Goal: Information Seeking & Learning: Check status

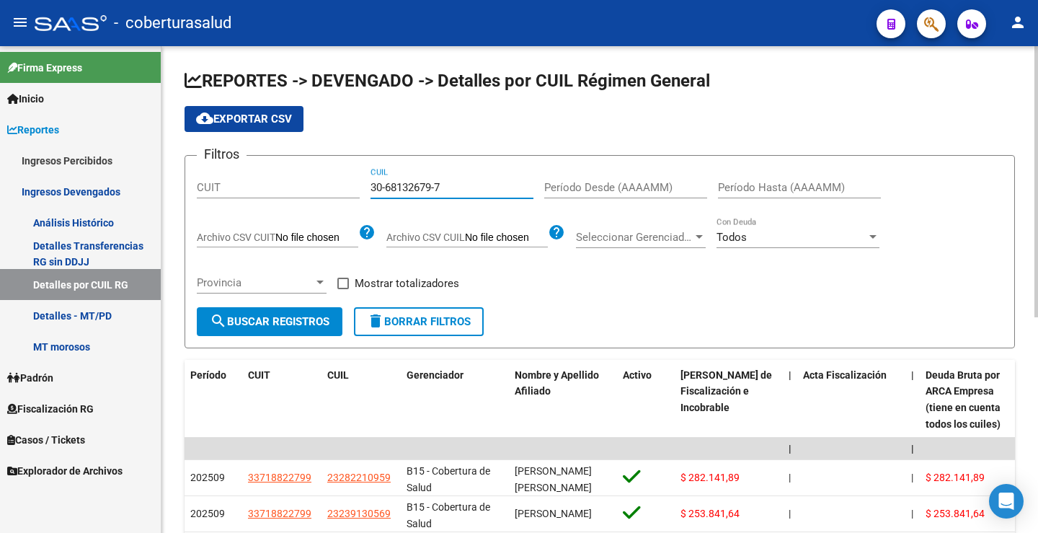
type input "30-68132679-7"
click at [565, 182] on input "Período Desde (AAAAMM)" at bounding box center [625, 187] width 163 height 13
type input "202508"
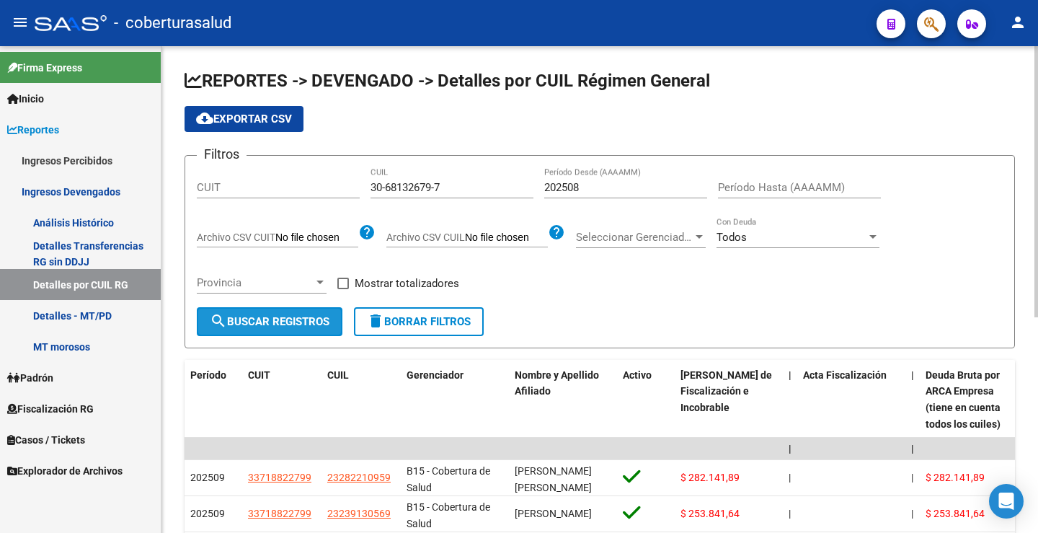
click at [273, 321] on span "search Buscar Registros" at bounding box center [270, 321] width 120 height 13
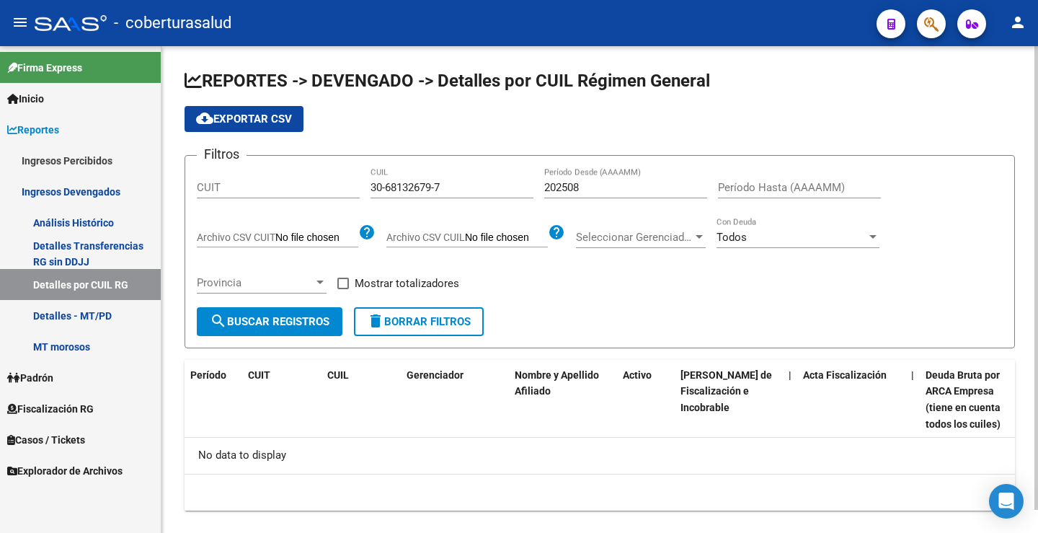
click at [527, 289] on div "Filtros CUIT 30-68132679-7 CUIL 202508 Período Desde (AAAAMM) Período Hasta (AA…" at bounding box center [600, 237] width 806 height 140
click at [306, 322] on span "search Buscar Registros" at bounding box center [270, 321] width 120 height 13
click at [645, 288] on div "Filtros CUIT 30-68132679-7 CUIL 202508 Período Desde (AAAAMM) Período Hasta (AA…" at bounding box center [600, 237] width 806 height 140
drag, startPoint x: 356, startPoint y: 189, endPoint x: 261, endPoint y: 185, distance: 95.3
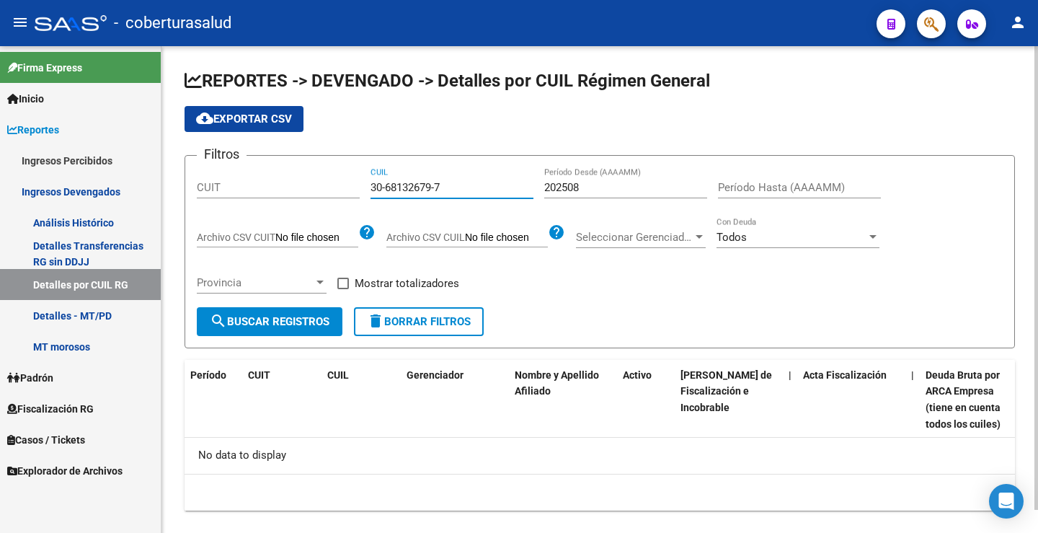
click at [263, 186] on div "Filtros CUIT 30-68132679-7 CUIL 202508 Período Desde (AAAAMM) Período Hasta (AA…" at bounding box center [600, 237] width 806 height 140
paste input "3-71651625-9"
drag, startPoint x: 296, startPoint y: 322, endPoint x: 331, endPoint y: 315, distance: 35.9
click at [296, 322] on span "search Buscar Registros" at bounding box center [270, 321] width 120 height 13
click at [456, 183] on input "33-71651625-9" at bounding box center [452, 187] width 163 height 13
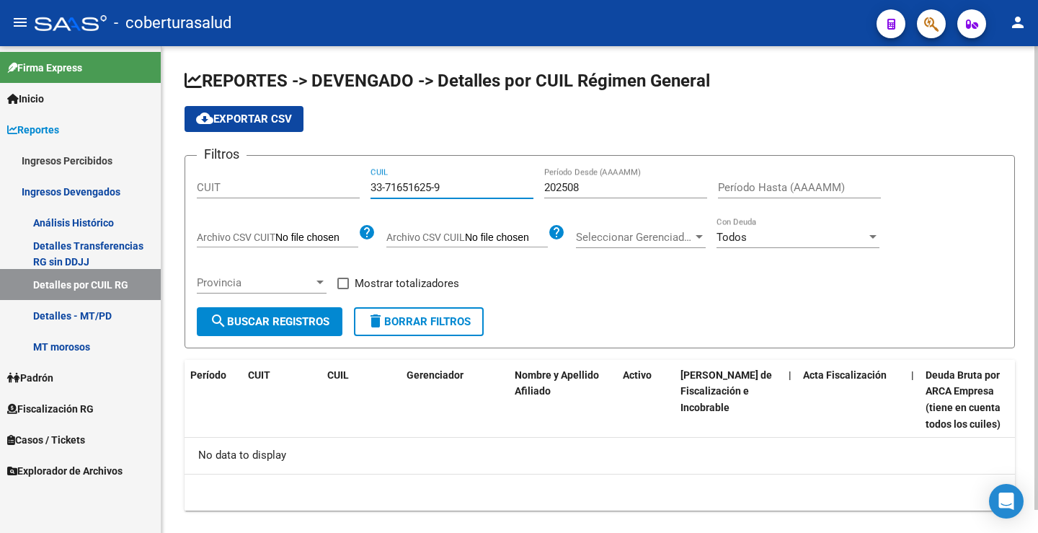
drag, startPoint x: 456, startPoint y: 183, endPoint x: 299, endPoint y: 180, distance: 156.5
click at [299, 180] on div "Filtros CUIT 33-71651625-9 CUIL 202508 Período Desde (AAAAMM) Período Hasta (AA…" at bounding box center [600, 237] width 806 height 140
click at [539, 259] on div "Filtros CUIT 33-71651625-9 CUIL 202508 Período Desde (AAAAMM) Período Hasta (AA…" at bounding box center [600, 237] width 806 height 140
drag, startPoint x: 454, startPoint y: 186, endPoint x: 299, endPoint y: 180, distance: 155.9
click at [298, 183] on div "Filtros CUIT 33-71651625-9 CUIL 202508 Período Desde (AAAAMM) Período Hasta (AA…" at bounding box center [600, 237] width 806 height 140
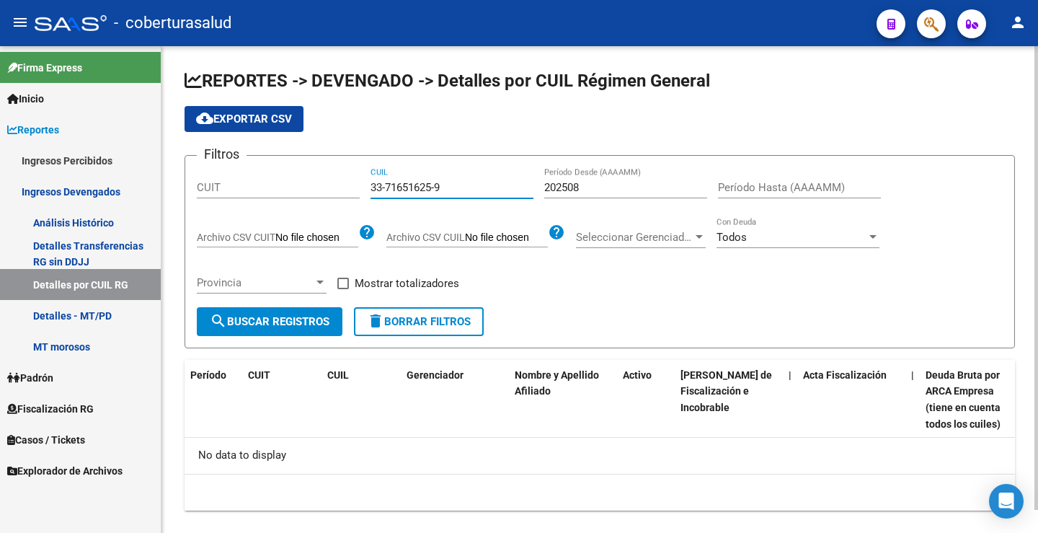
paste input
type input "33-71651625-9"
click at [299, 321] on span "search Buscar Registros" at bounding box center [270, 321] width 120 height 13
drag, startPoint x: 609, startPoint y: 392, endPoint x: 606, endPoint y: 379, distance: 13.2
click at [609, 389] on div "Nombre y Apellido Afiliado" at bounding box center [563, 383] width 97 height 33
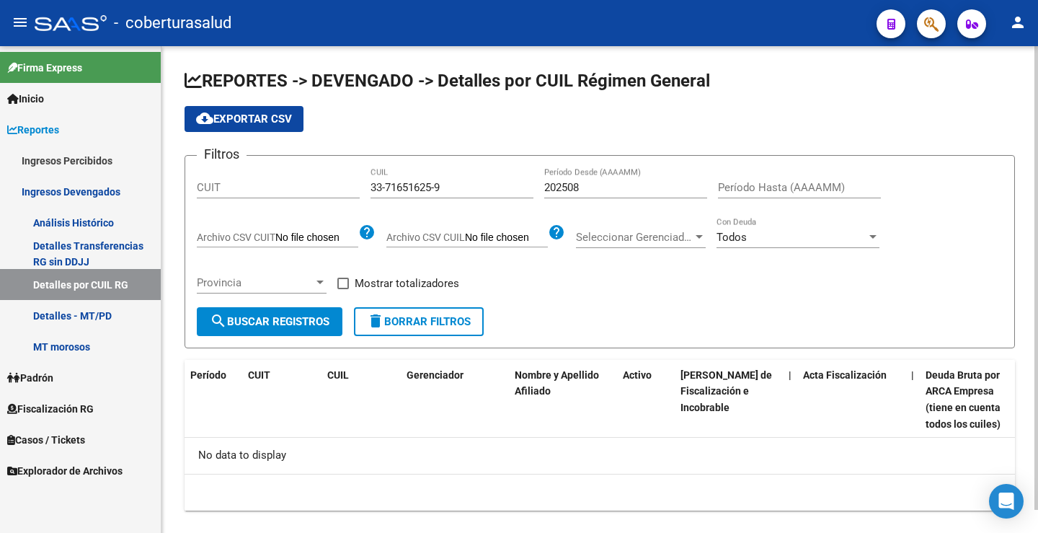
click at [646, 291] on div "Filtros CUIT 33-71651625-9 CUIL 202508 Período Desde (AAAAMM) Período Hasta (AA…" at bounding box center [600, 237] width 806 height 140
click at [412, 187] on input "33-71651625-9" at bounding box center [452, 187] width 163 height 13
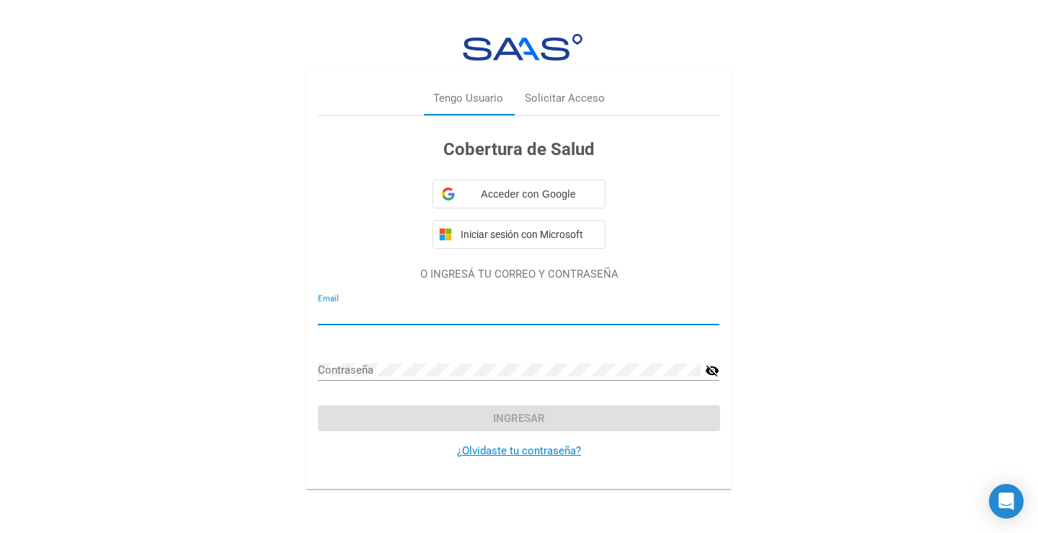
type input "ecarrazana@e-boreal.com.ar"
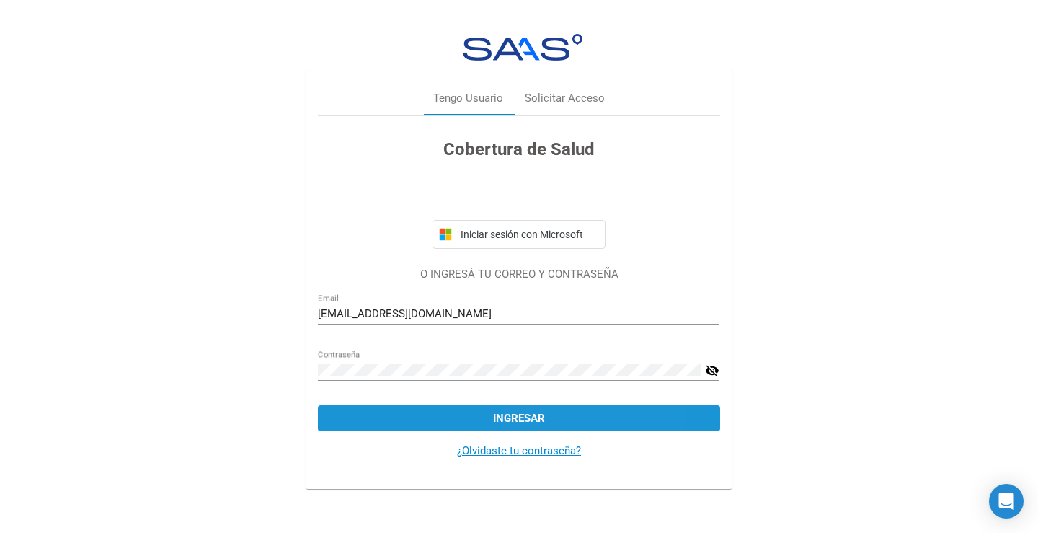
click at [539, 417] on span "Ingresar" at bounding box center [519, 418] width 52 height 13
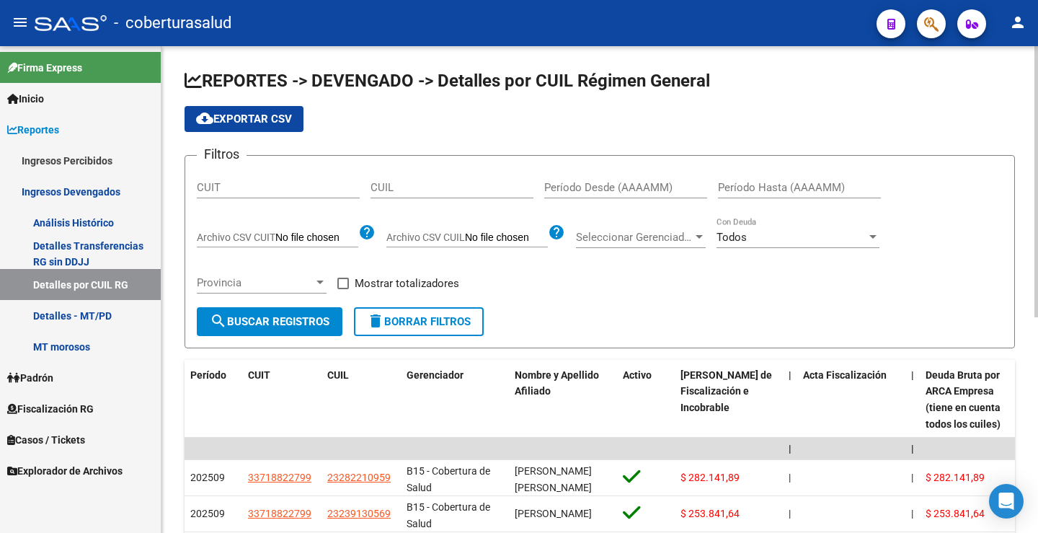
click at [410, 180] on div "CUIL" at bounding box center [452, 182] width 163 height 31
paste input "33-71651625-9"
type input "33-71651625-9"
click at [289, 330] on button "search Buscar Registros" at bounding box center [270, 321] width 146 height 29
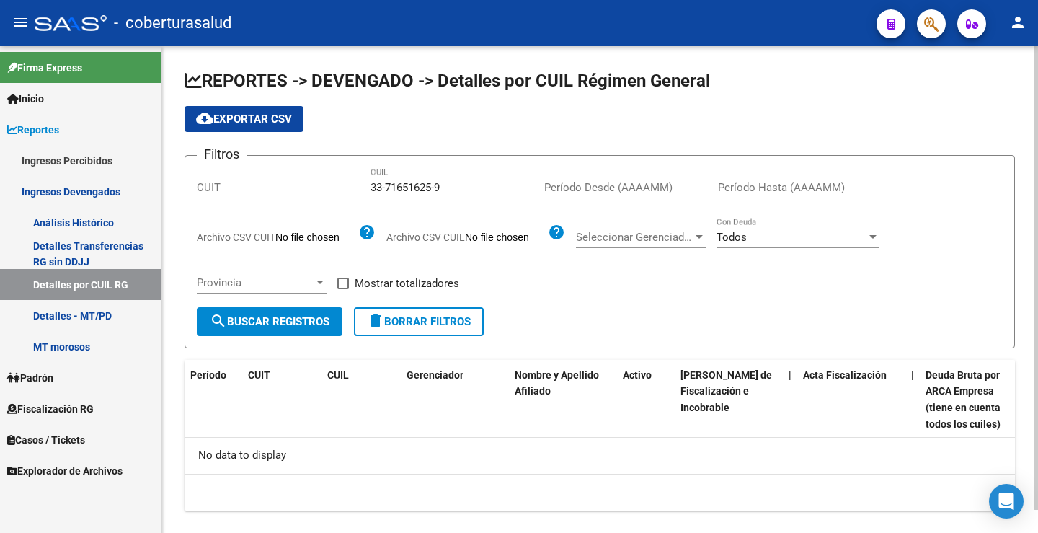
click at [524, 287] on div "Filtros CUIT 33-71651625-9 CUIL Período Desde (AAAAMM) Período Hasta (AAAAMM) A…" at bounding box center [600, 237] width 806 height 140
click at [484, 193] on input "33-71651625-9" at bounding box center [452, 187] width 163 height 13
click at [562, 186] on input "Período Desde (AAAAMM)" at bounding box center [625, 187] width 163 height 13
type input "202504"
click at [273, 310] on button "search Buscar Registros" at bounding box center [270, 321] width 146 height 29
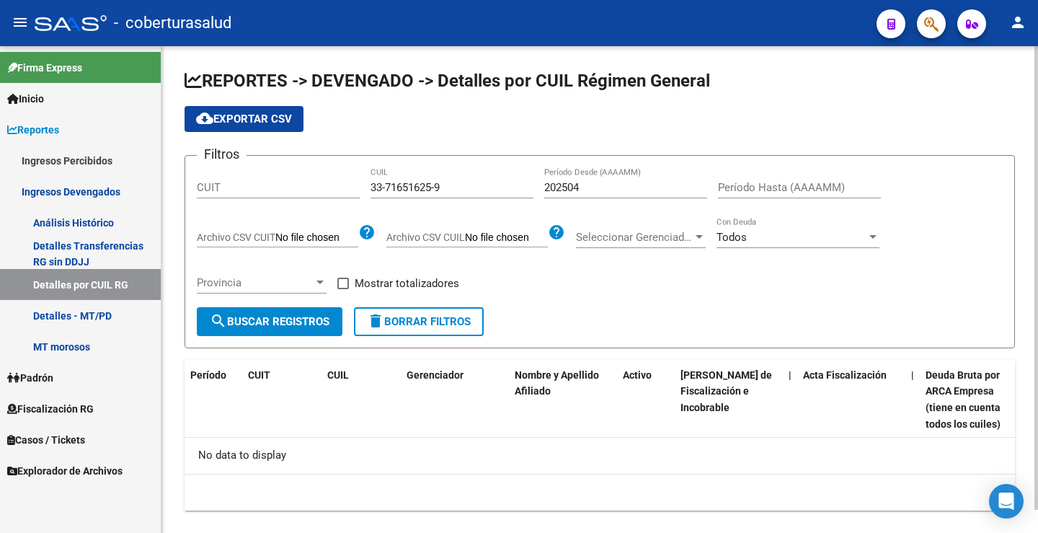
click at [441, 299] on div "Mostrar totalizadores" at bounding box center [403, 289] width 133 height 29
click at [451, 273] on div "Filtros CUIT 33-71651625-9 CUIL 202504 Período Desde (AAAAMM) Período Hasta (AA…" at bounding box center [600, 237] width 806 height 140
drag, startPoint x: 448, startPoint y: 185, endPoint x: 298, endPoint y: 182, distance: 150.0
click at [298, 182] on div "Filtros CUIT 33-71651625-9 CUIL 202504 Período Desde (AAAAMM) Período Hasta (AA…" at bounding box center [600, 237] width 806 height 140
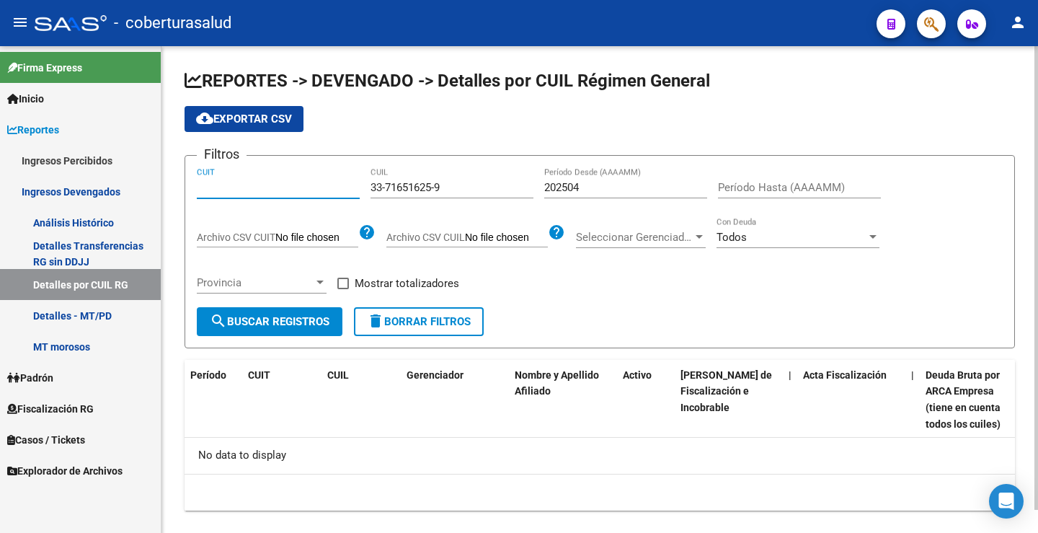
click at [255, 190] on input "CUIT" at bounding box center [278, 187] width 163 height 13
paste input "33-71651625-9"
type input "33-71651625-9"
drag, startPoint x: 372, startPoint y: 185, endPoint x: 511, endPoint y: 187, distance: 138.5
click at [506, 187] on input "33-71651625-9" at bounding box center [452, 187] width 163 height 13
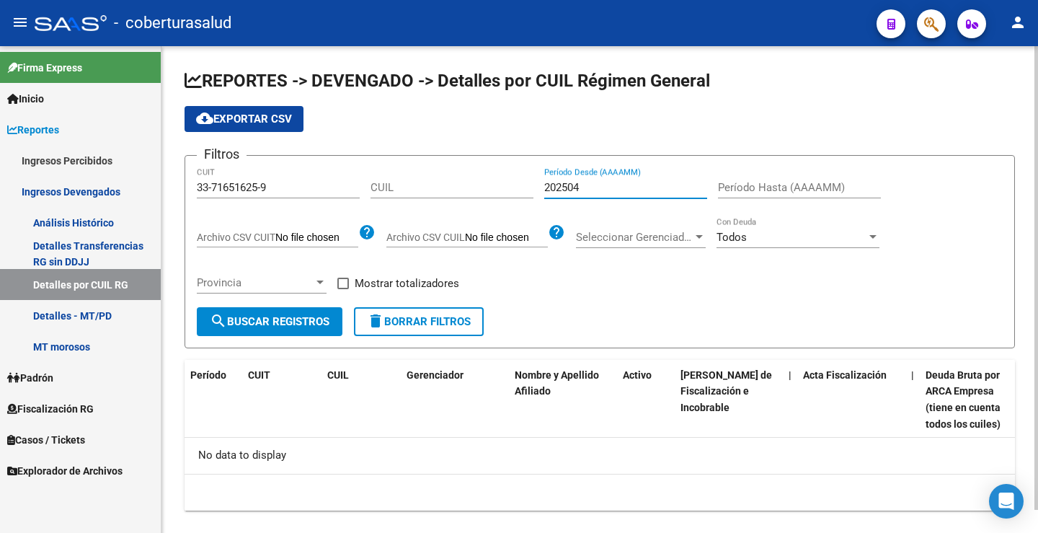
drag, startPoint x: 579, startPoint y: 186, endPoint x: 612, endPoint y: 192, distance: 33.7
click at [612, 192] on input "202504" at bounding box center [625, 187] width 163 height 13
drag, startPoint x: 276, startPoint y: 324, endPoint x: 410, endPoint y: 311, distance: 134.0
click at [276, 323] on span "search Buscar Registros" at bounding box center [270, 321] width 120 height 13
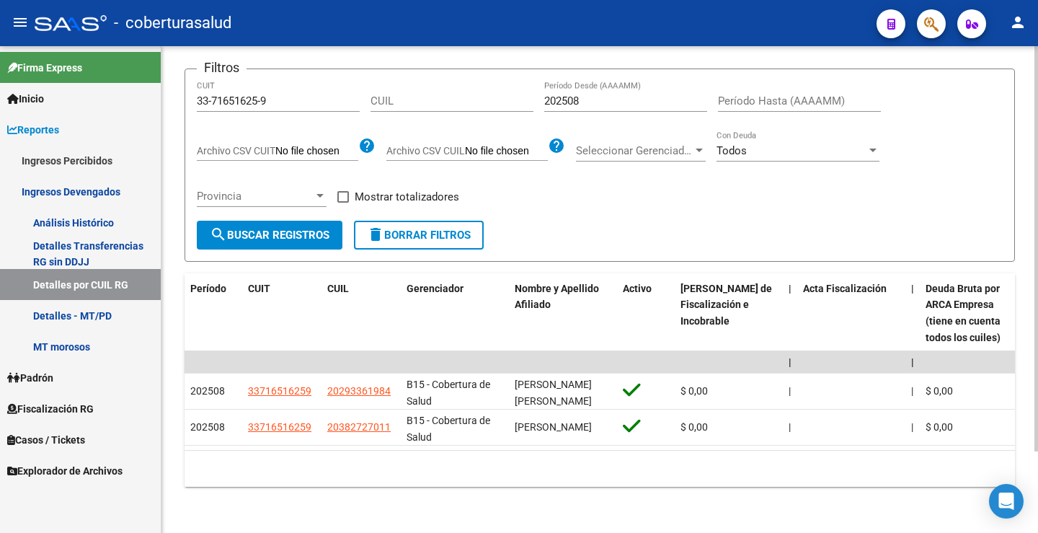
scroll to position [98, 0]
click at [566, 283] on span "Nombre y Apellido Afiliado" at bounding box center [557, 297] width 84 height 28
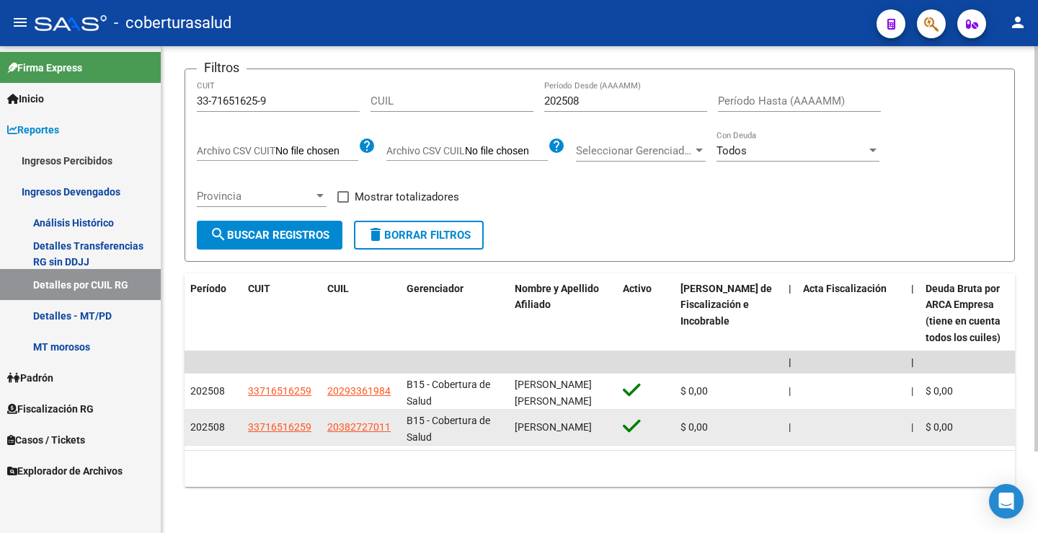
click at [538, 421] on span "ARIAS CLAURE ABRAHAM" at bounding box center [553, 427] width 77 height 12
click at [575, 419] on div "ARIAS CLAURE ABRAHAM" at bounding box center [563, 427] width 97 height 17
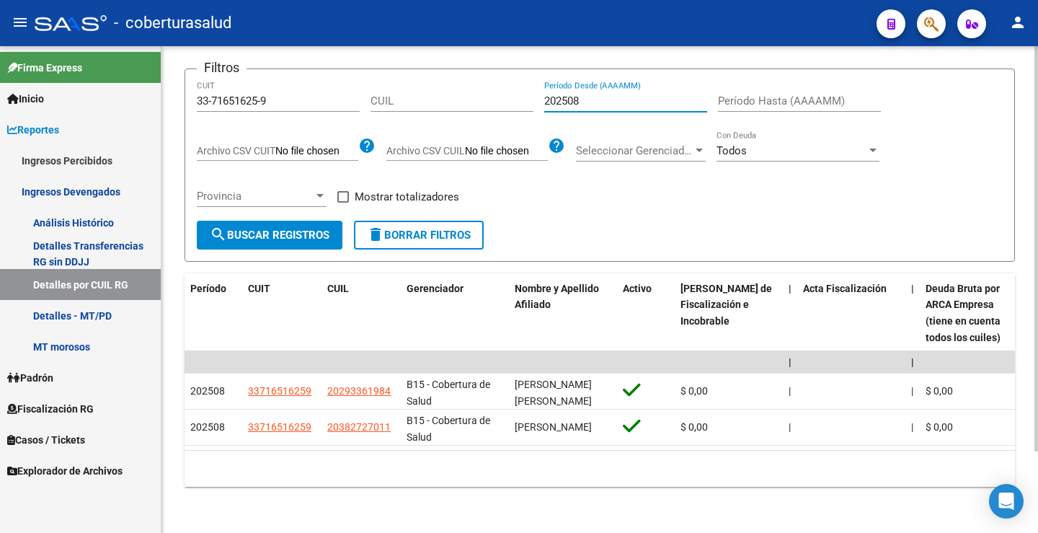
drag, startPoint x: 575, startPoint y: 89, endPoint x: 610, endPoint y: 94, distance: 35.0
click at [610, 94] on input "202508" at bounding box center [625, 100] width 163 height 13
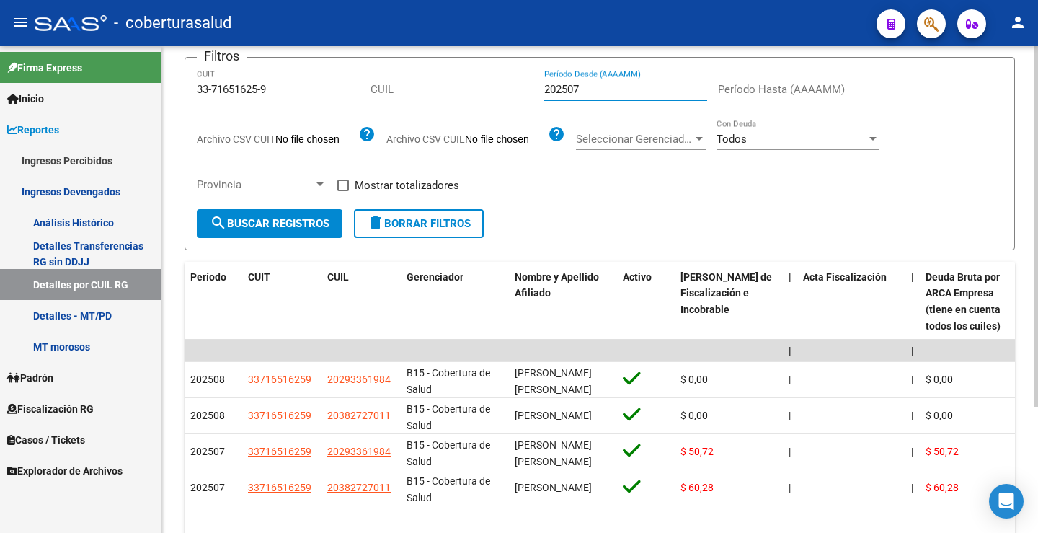
type input "202507"
click at [294, 229] on span "search Buscar Registros" at bounding box center [270, 223] width 120 height 13
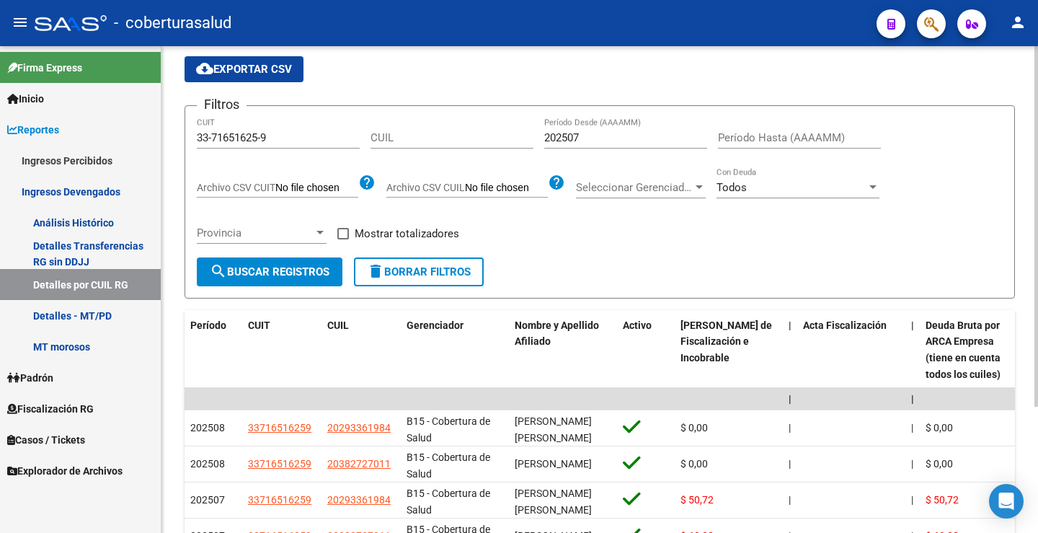
scroll to position [0, 0]
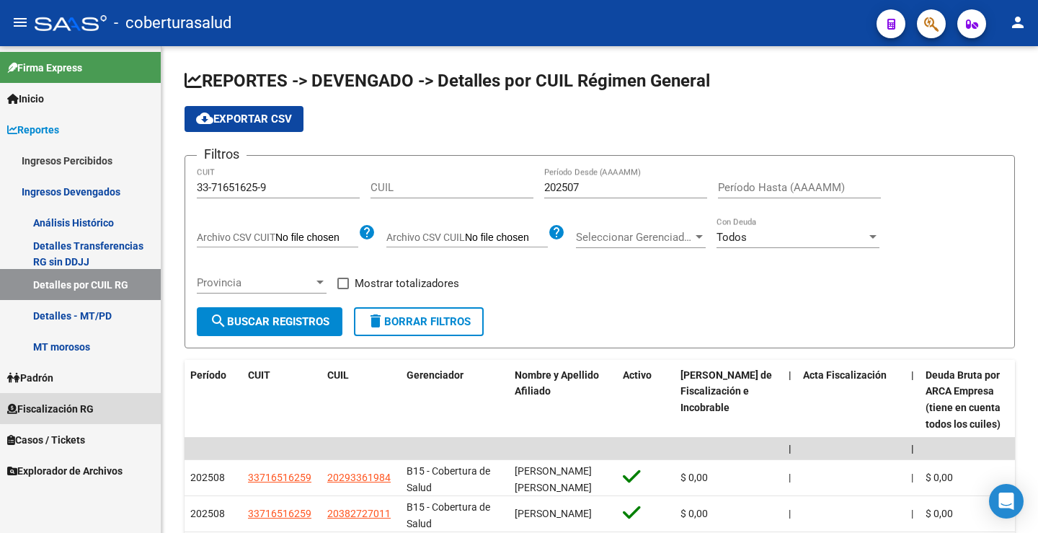
click at [87, 405] on span "Fiscalización RG" at bounding box center [50, 409] width 87 height 16
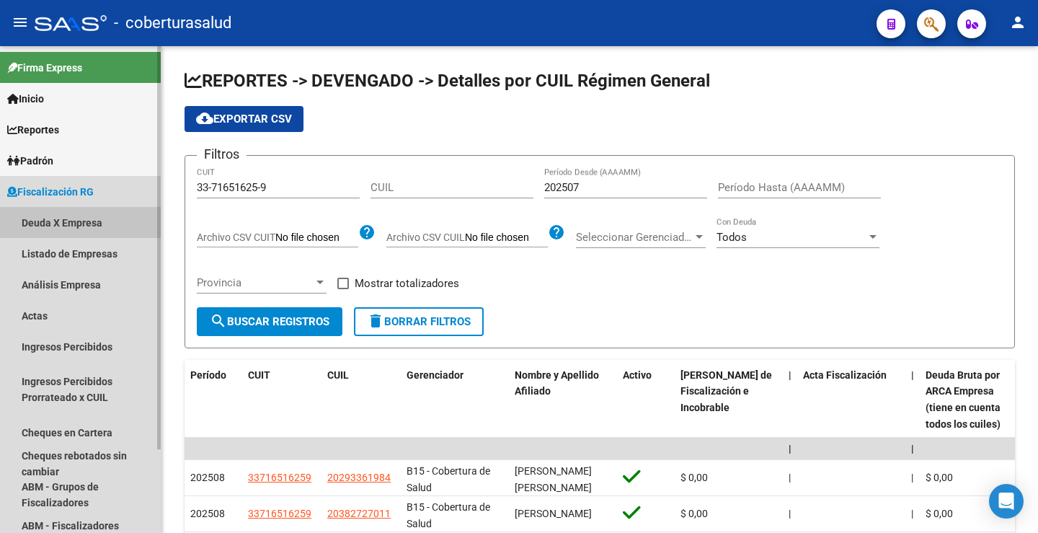
click at [76, 221] on link "Deuda X Empresa" at bounding box center [80, 222] width 161 height 31
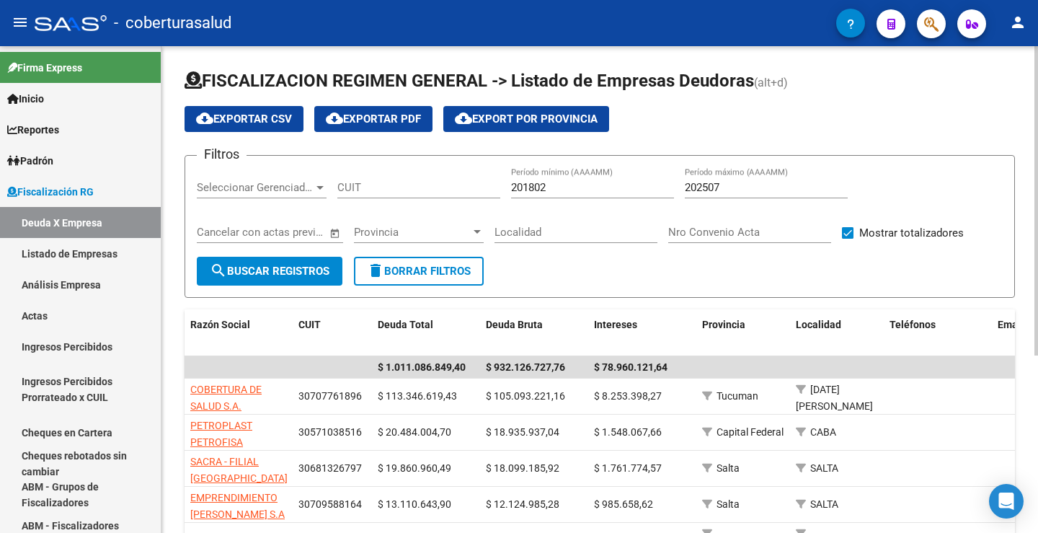
click at [376, 185] on input "CUIT" at bounding box center [418, 187] width 163 height 13
paste input "33-71651625-9"
type input "33-71651625-9"
drag, startPoint x: 717, startPoint y: 187, endPoint x: 728, endPoint y: 190, distance: 11.0
click at [728, 190] on input "202507" at bounding box center [766, 187] width 163 height 13
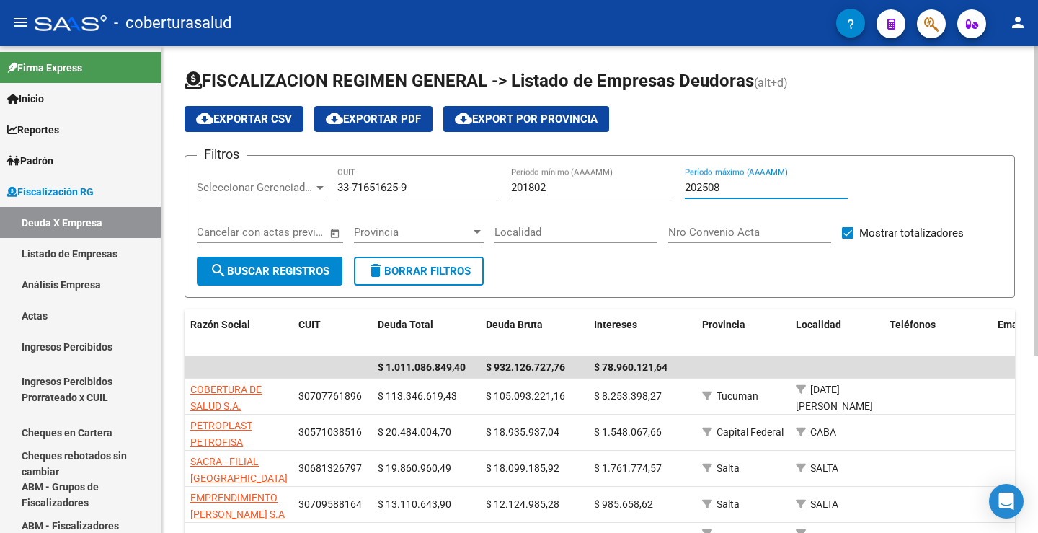
type input "202508"
drag, startPoint x: 573, startPoint y: 189, endPoint x: 458, endPoint y: 189, distance: 114.6
click at [459, 189] on div "Filtros Seleccionar Gerenciador Seleccionar Gerenciador 33-71651625-9 CUIT 2018…" at bounding box center [600, 211] width 806 height 89
type input "202504"
drag, startPoint x: 311, startPoint y: 274, endPoint x: 320, endPoint y: 273, distance: 8.7
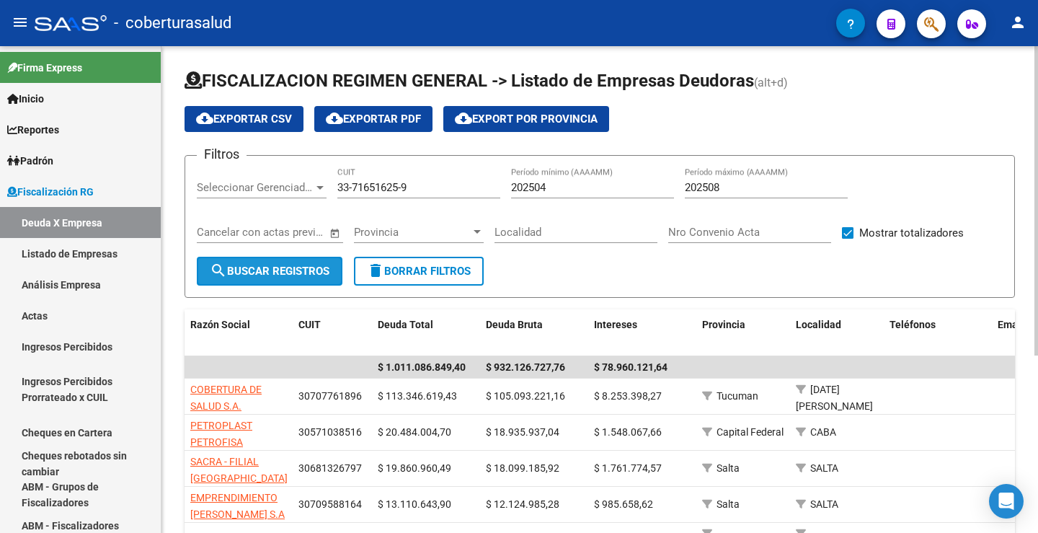
click at [311, 273] on span "search Buscar Registros" at bounding box center [270, 271] width 120 height 13
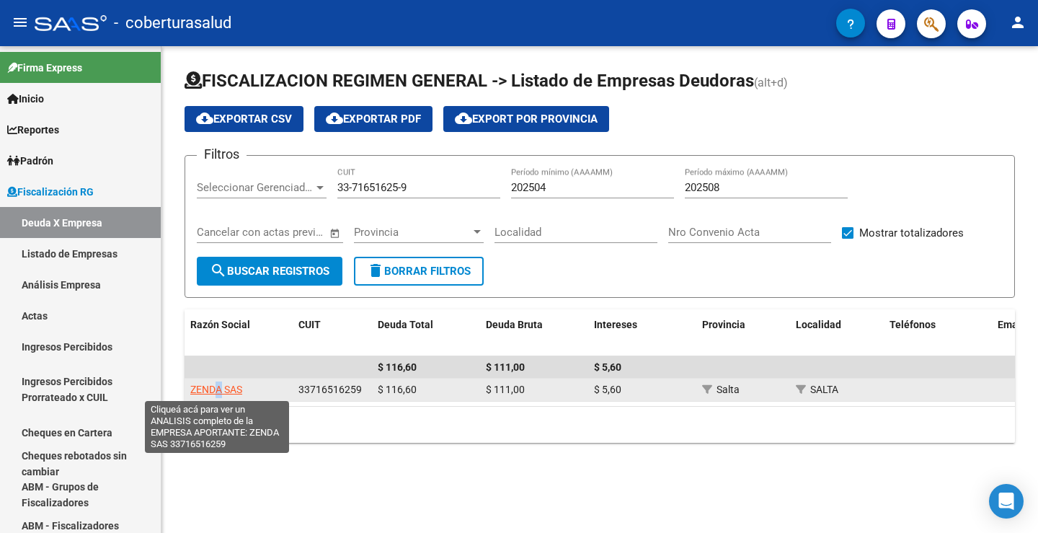
click at [219, 389] on span "ZENDA SAS" at bounding box center [216, 390] width 52 height 12
copy span "A"
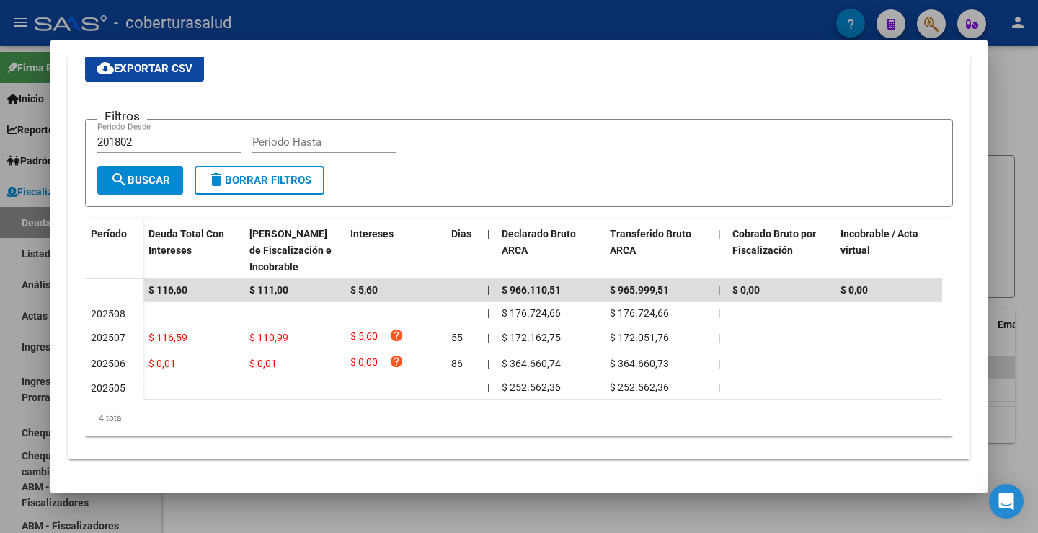
scroll to position [216, 0]
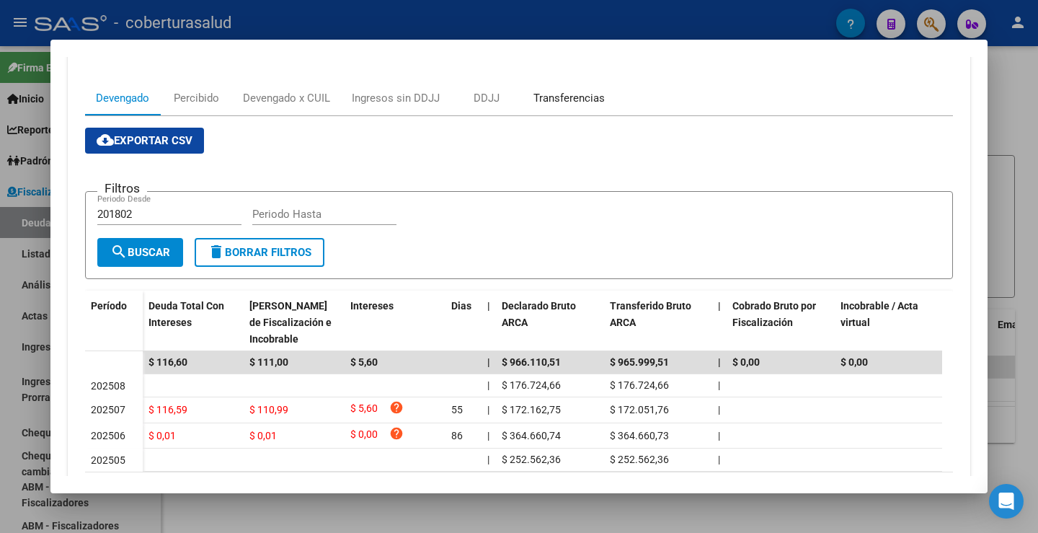
click at [560, 98] on div "Transferencias" at bounding box center [569, 98] width 71 height 16
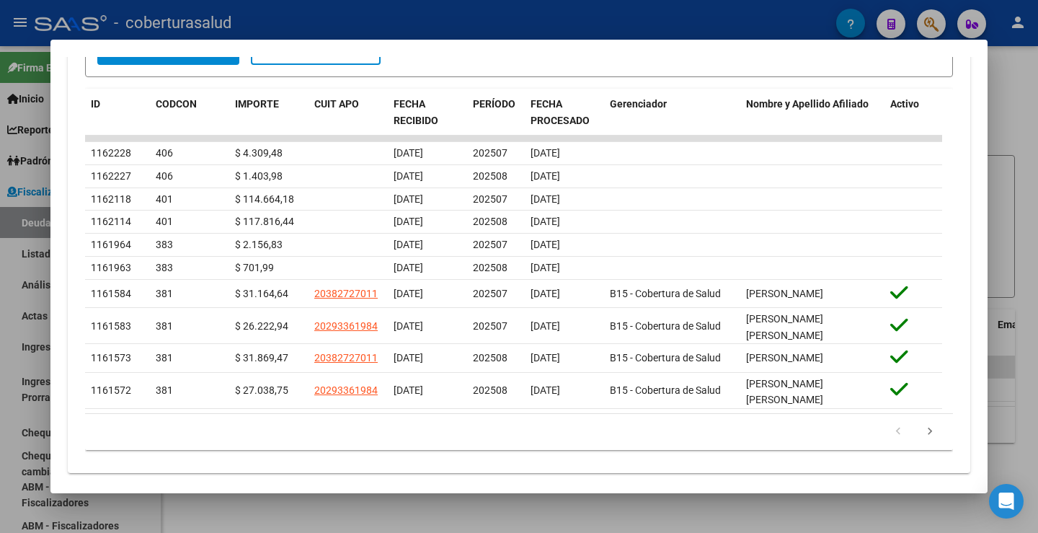
scroll to position [506, 0]
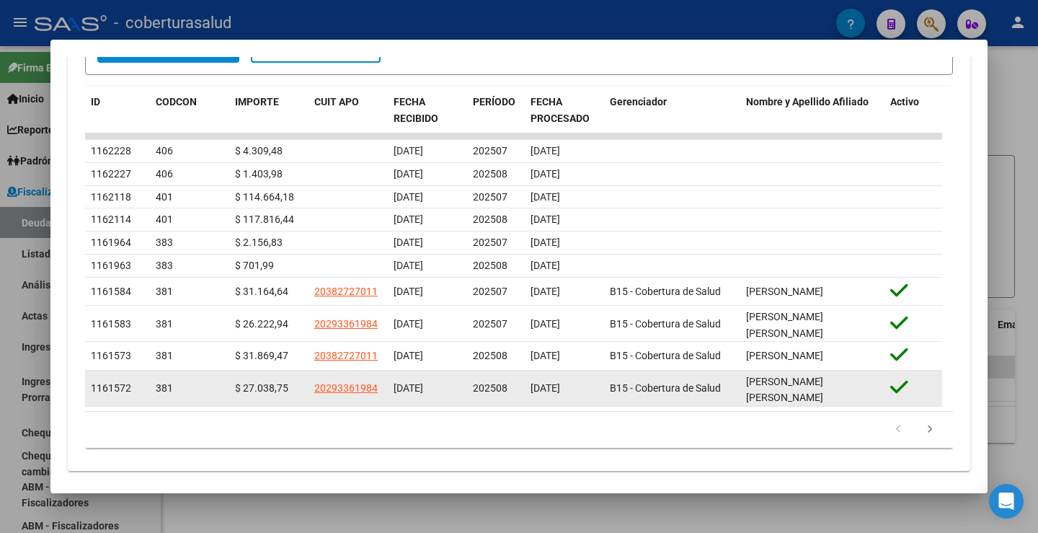
click at [570, 371] on datatable-body-cell "26/09/2025" at bounding box center [564, 388] width 79 height 35
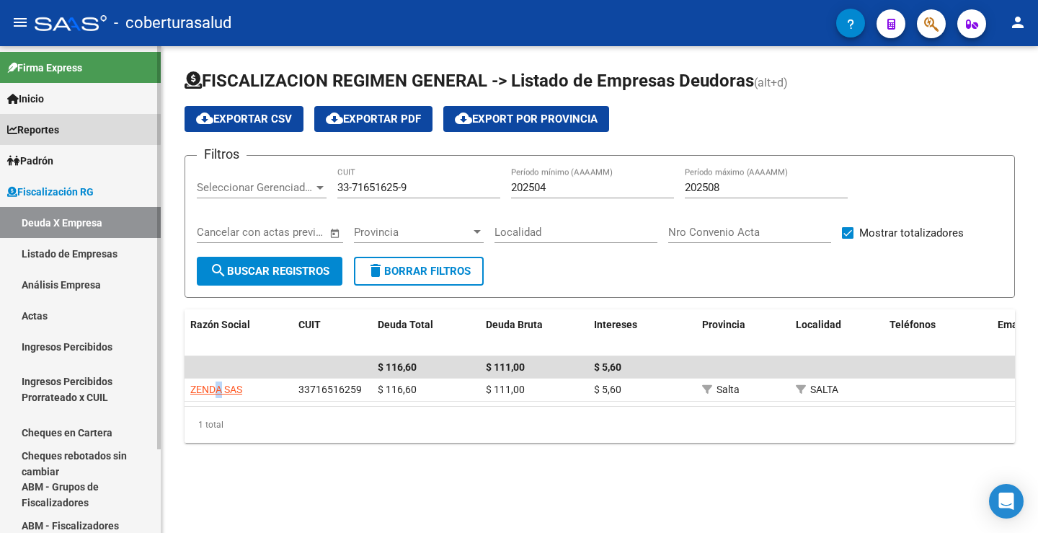
click at [58, 128] on span "Reportes" at bounding box center [33, 130] width 52 height 16
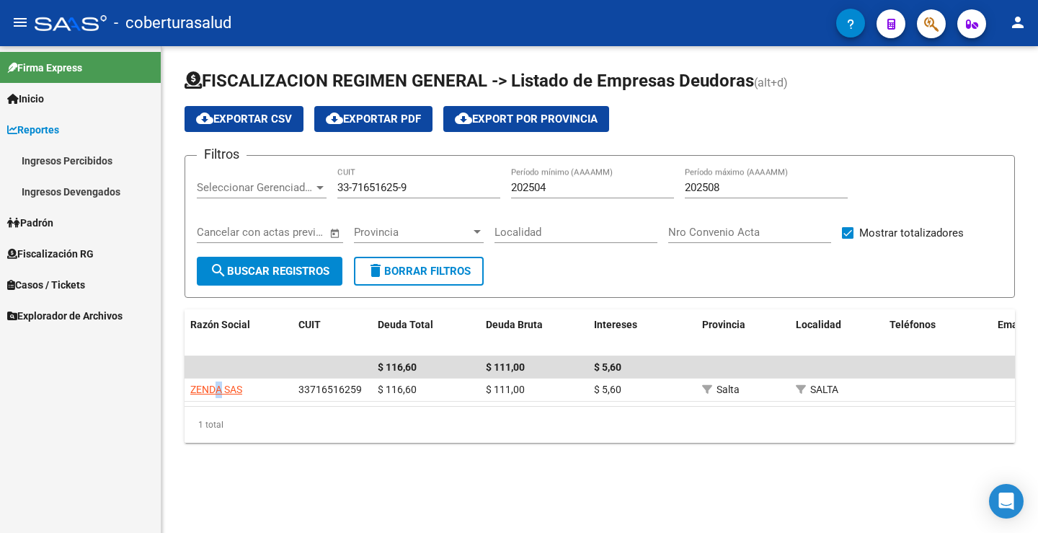
click at [81, 197] on link "Ingresos Devengados" at bounding box center [80, 191] width 161 height 31
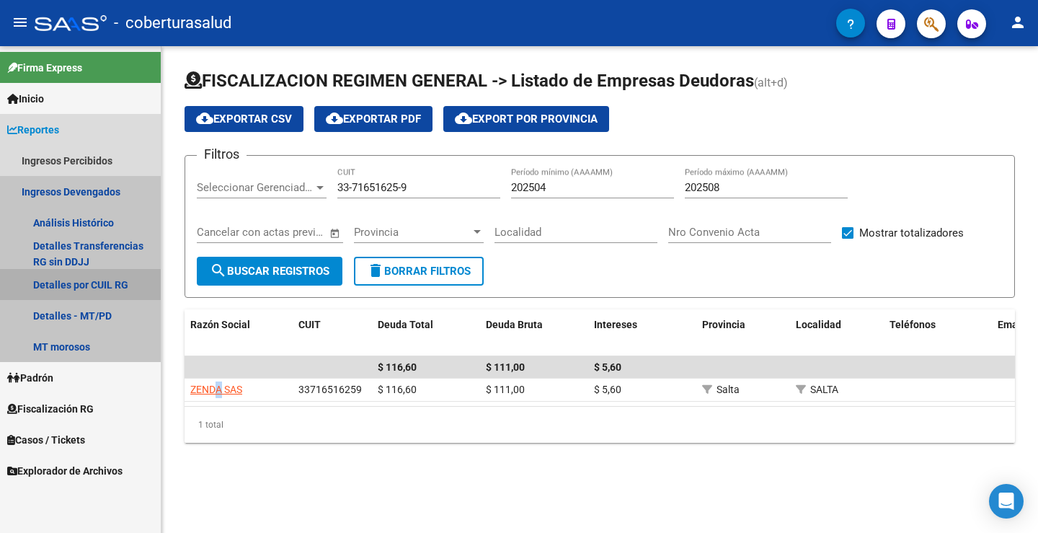
click at [106, 290] on link "Detalles por CUIL RG" at bounding box center [80, 284] width 161 height 31
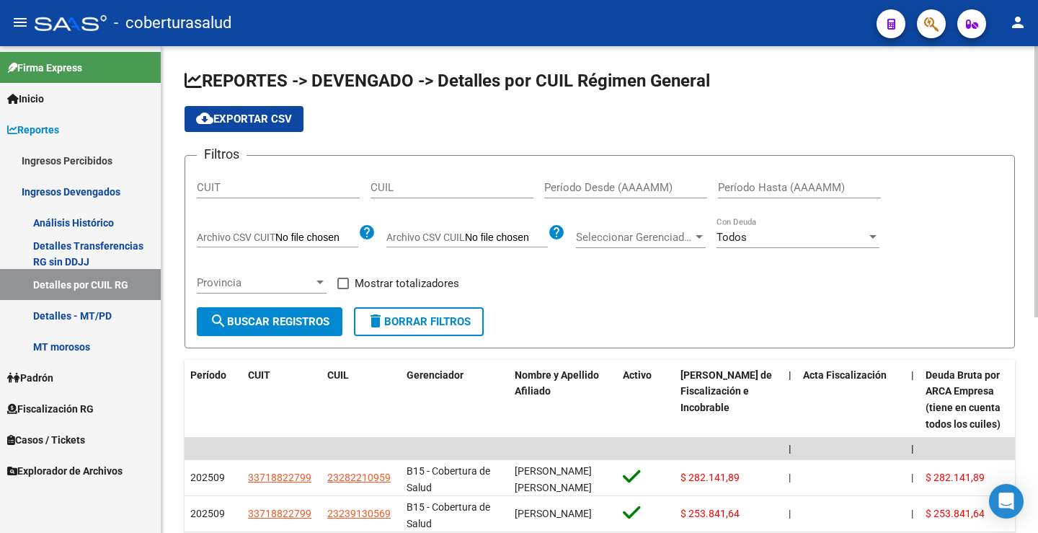
click at [280, 192] on input "CUIT" at bounding box center [278, 187] width 163 height 13
paste input "30-71883881-5"
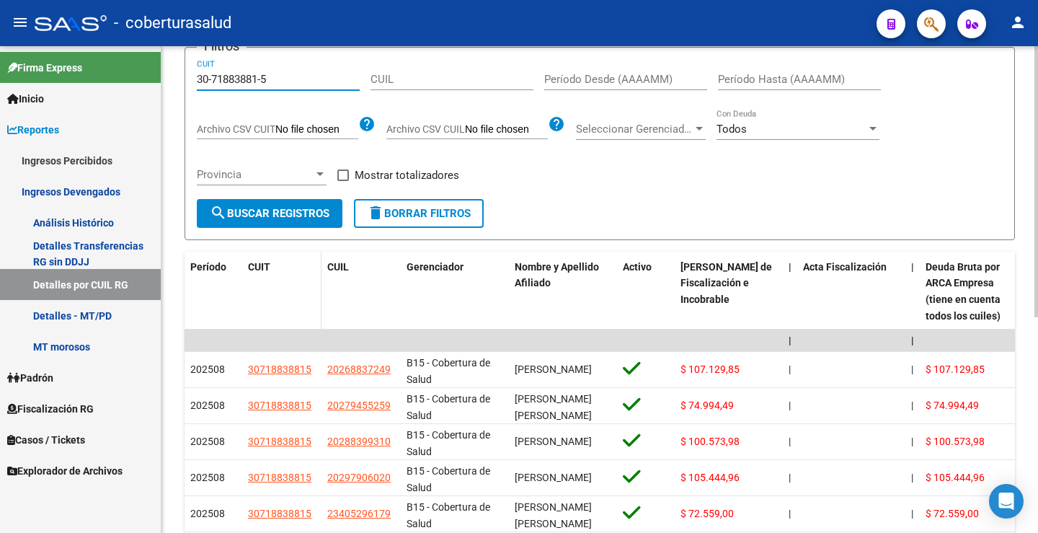
scroll to position [72, 0]
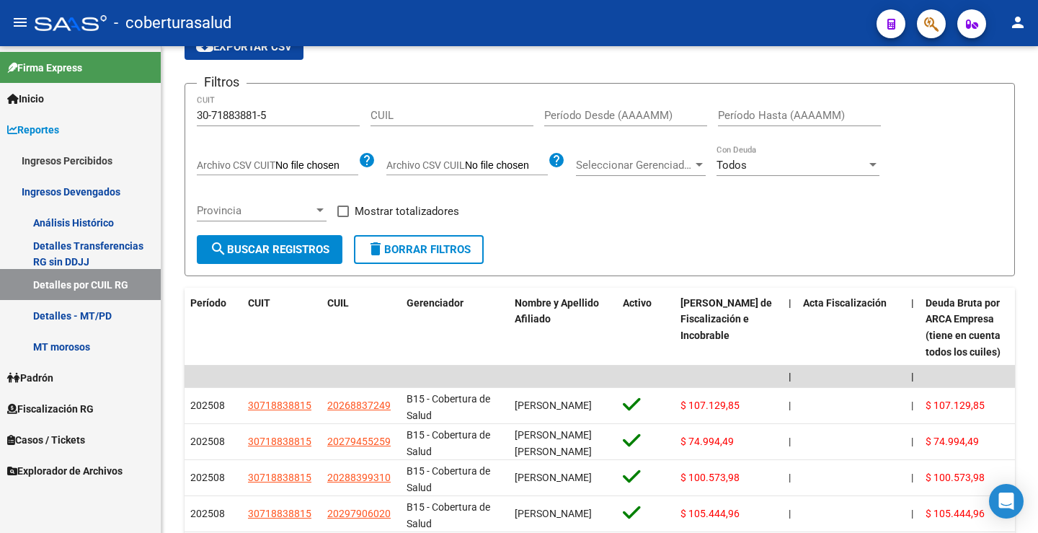
drag, startPoint x: 282, startPoint y: 122, endPoint x: 136, endPoint y: 115, distance: 145.8
click at [137, 115] on mat-sidenav-container "Firma Express Inicio Calendario SSS Instructivos Contacto OS Reportes Ingresos …" at bounding box center [519, 289] width 1038 height 487
click at [296, 117] on input "30-71883881-5" at bounding box center [278, 115] width 163 height 13
drag, startPoint x: 296, startPoint y: 117, endPoint x: 177, endPoint y: 114, distance: 118.3
click at [177, 114] on div "REPORTES -> DEVENGADO -> Detalles por CUIL Régimen General cloud_download Expor…" at bounding box center [600, 405] width 877 height 862
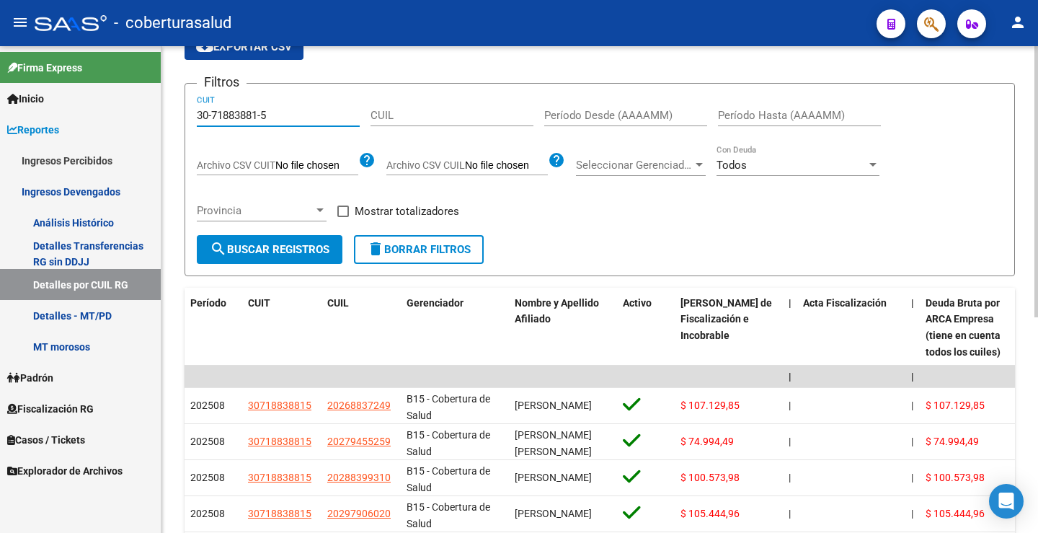
paste input "68132679-7"
type input "30-68132679-7"
click at [568, 115] on input "Período Desde (AAAAMM)" at bounding box center [625, 115] width 163 height 13
type input "202508"
click at [303, 256] on button "search Buscar Registros" at bounding box center [270, 249] width 146 height 29
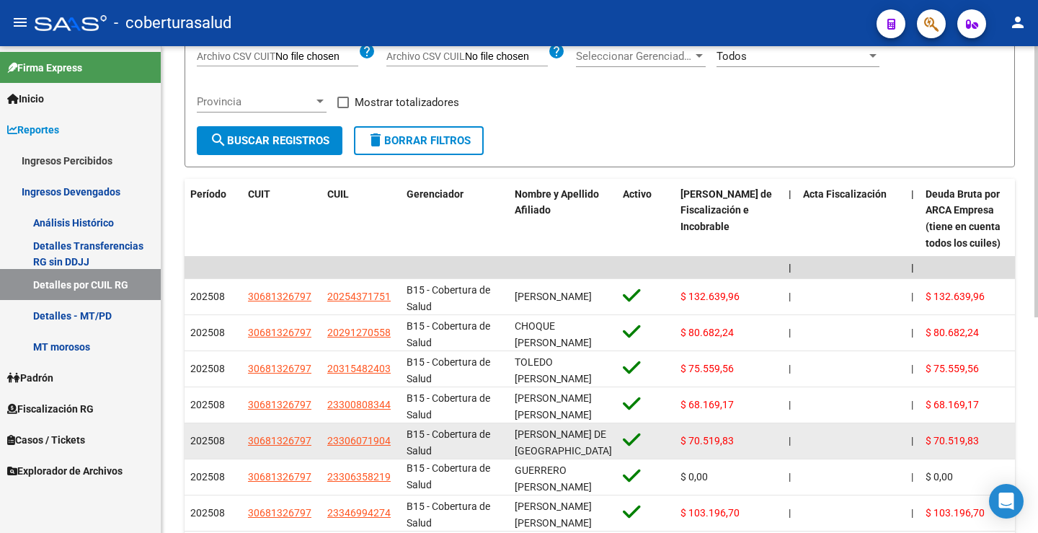
scroll to position [0, 0]
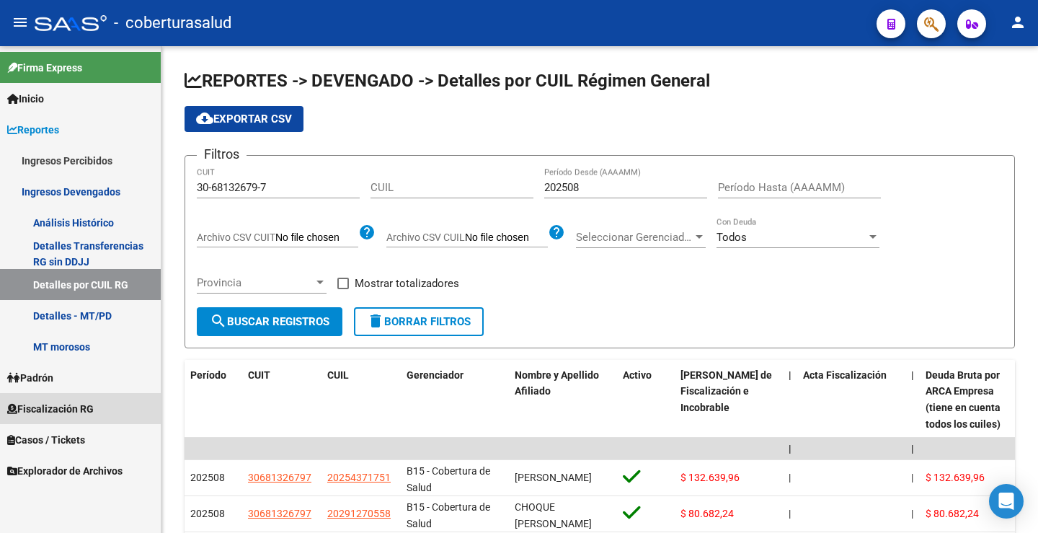
click at [50, 407] on span "Fiscalización RG" at bounding box center [50, 409] width 87 height 16
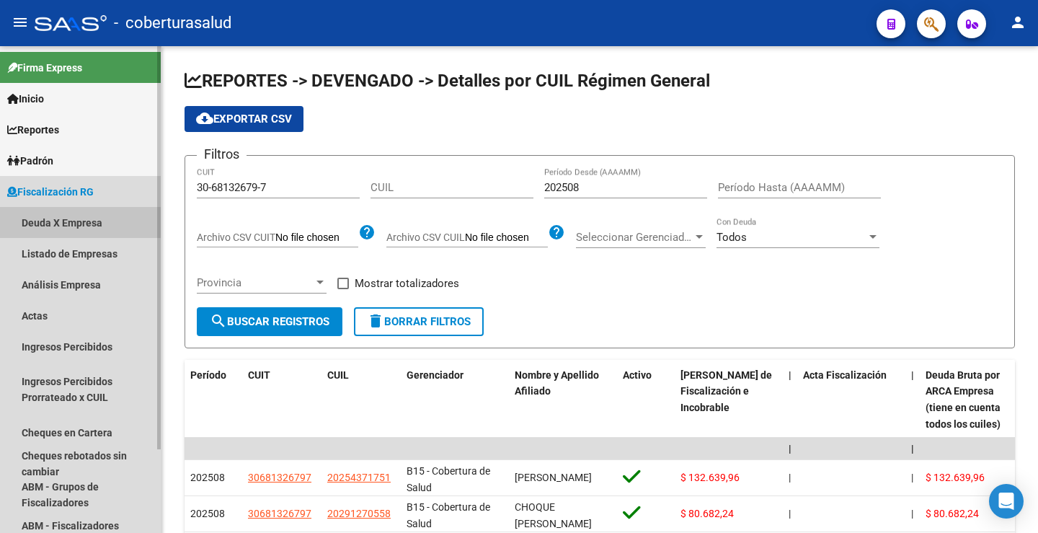
click at [75, 226] on link "Deuda X Empresa" at bounding box center [80, 222] width 161 height 31
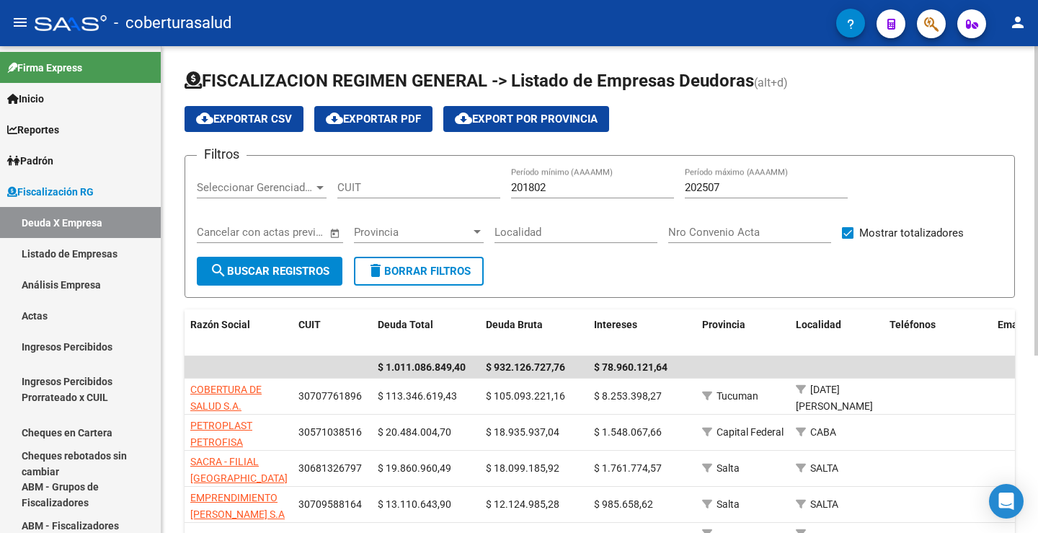
click at [372, 184] on input "CUIT" at bounding box center [418, 187] width 163 height 13
paste input "30-68132679-7"
type input "30-68132679-7"
drag, startPoint x: 511, startPoint y: 187, endPoint x: 554, endPoint y: 189, distance: 42.6
click at [554, 189] on input "201802" at bounding box center [592, 187] width 163 height 13
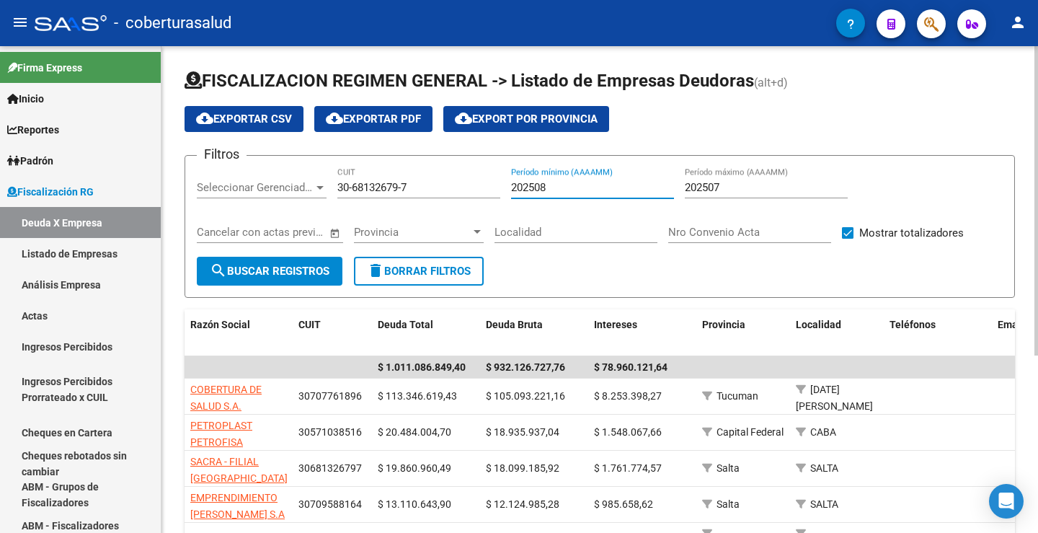
type input "202508"
drag, startPoint x: 713, startPoint y: 190, endPoint x: 763, endPoint y: 199, distance: 50.6
click at [763, 199] on div "202507 Período máximo (AAAAMM)" at bounding box center [766, 189] width 163 height 45
type input "202508"
drag, startPoint x: 283, startPoint y: 262, endPoint x: 545, endPoint y: 301, distance: 265.3
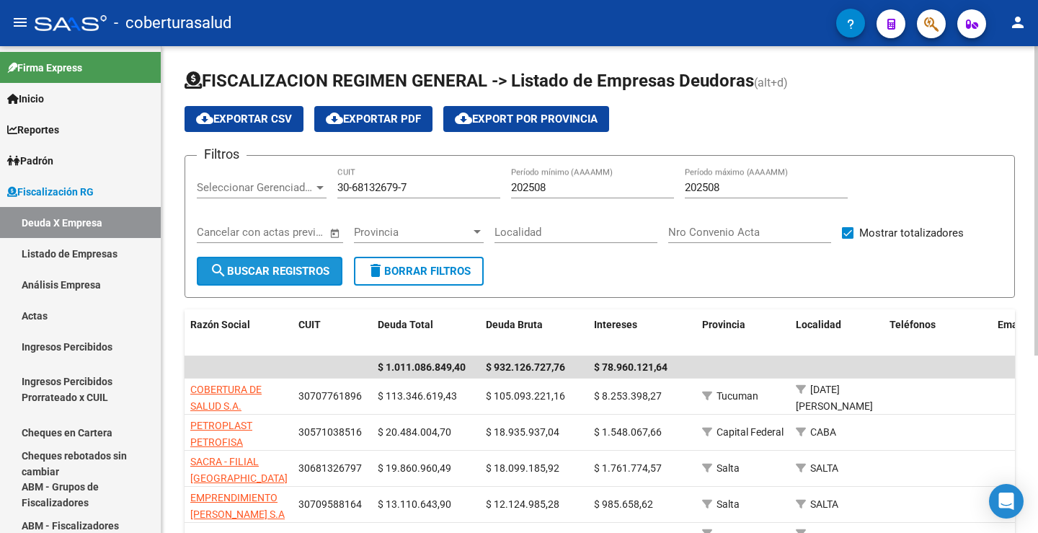
click at [283, 262] on button "search Buscar Registros" at bounding box center [270, 271] width 146 height 29
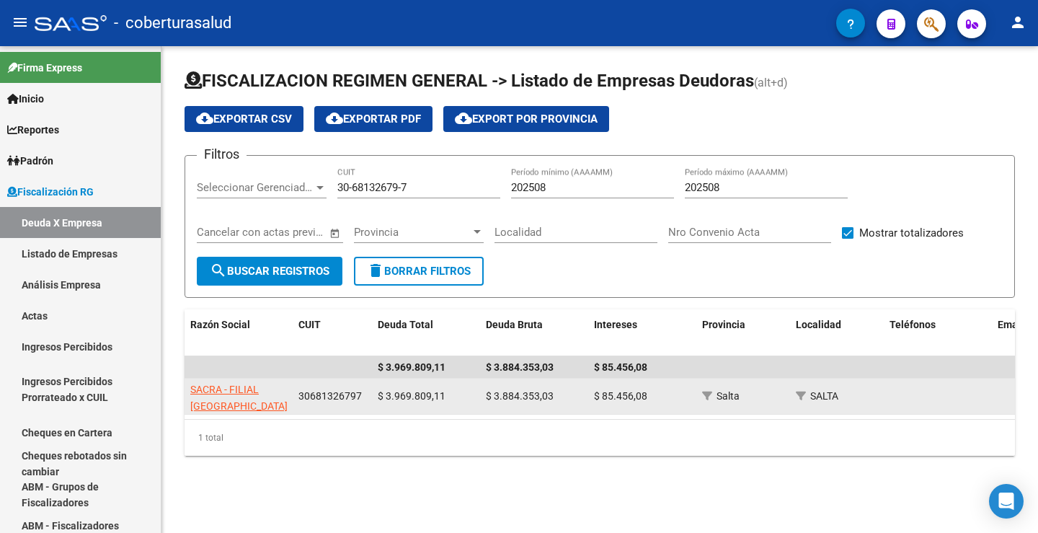
click at [221, 396] on app-link-go-to "SACRA - FILIAL SALTA" at bounding box center [238, 397] width 97 height 33
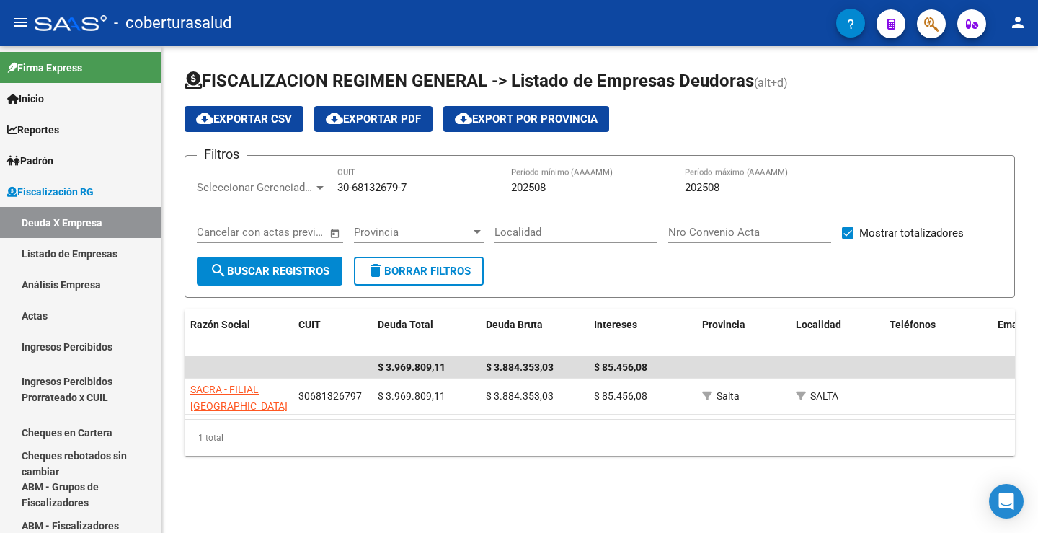
click at [406, 491] on div "FISCALIZACION REGIMEN GENERAL -> Listado de Empresas Deudoras (alt+d) cloud_dow…" at bounding box center [600, 274] width 877 height 456
drag, startPoint x: 424, startPoint y: 186, endPoint x: 322, endPoint y: 183, distance: 102.4
click at [324, 186] on div "Filtros Seleccionar Gerenciador Seleccionar Gerenciador 30-68132679-7 CUIT 2025…" at bounding box center [600, 211] width 806 height 89
paste input "55166780-0"
type input "30-55166780-0"
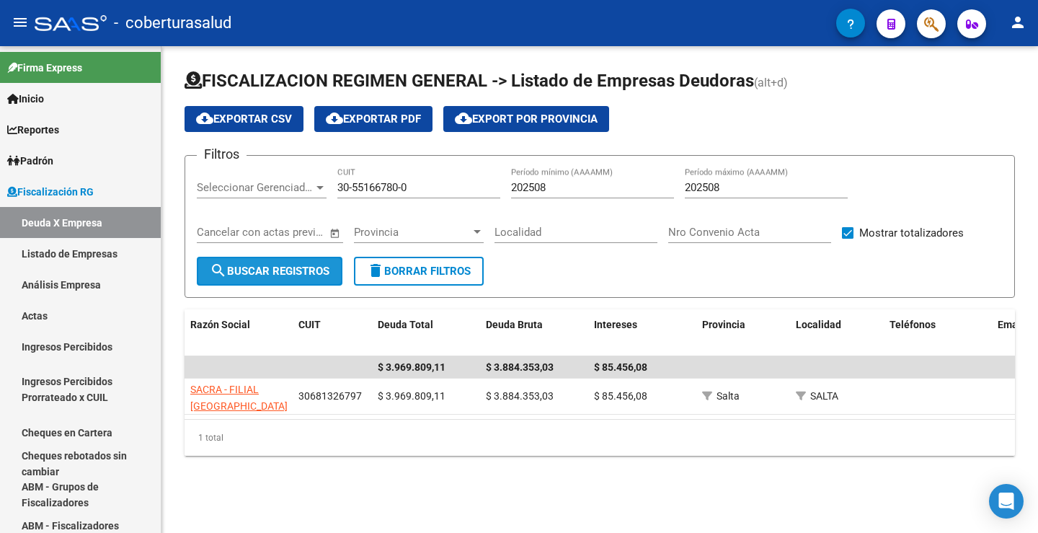
click at [293, 265] on span "search Buscar Registros" at bounding box center [270, 271] width 120 height 13
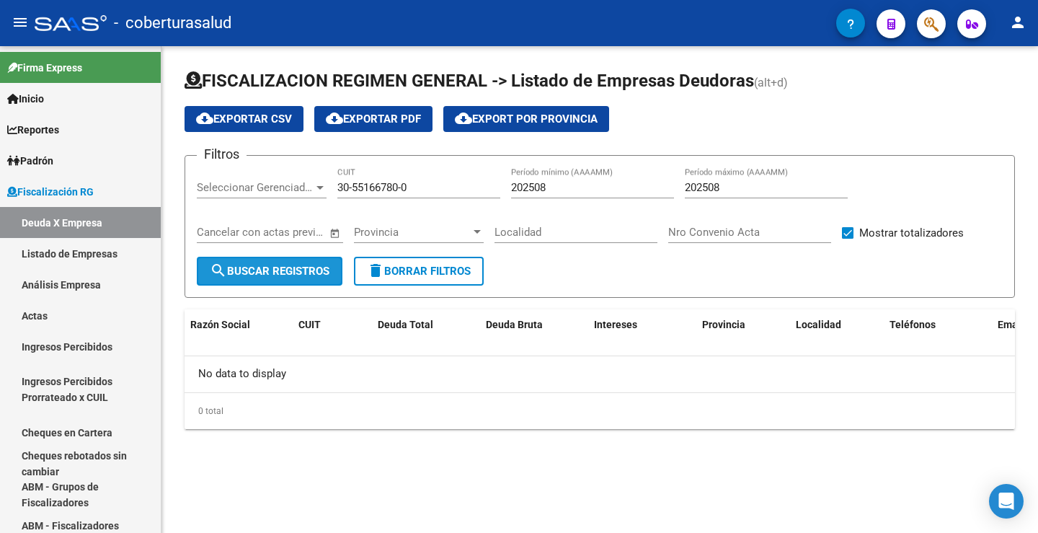
click at [293, 267] on span "search Buscar Registros" at bounding box center [270, 271] width 120 height 13
click at [87, 348] on link "Ingresos Percibidos" at bounding box center [80, 346] width 161 height 31
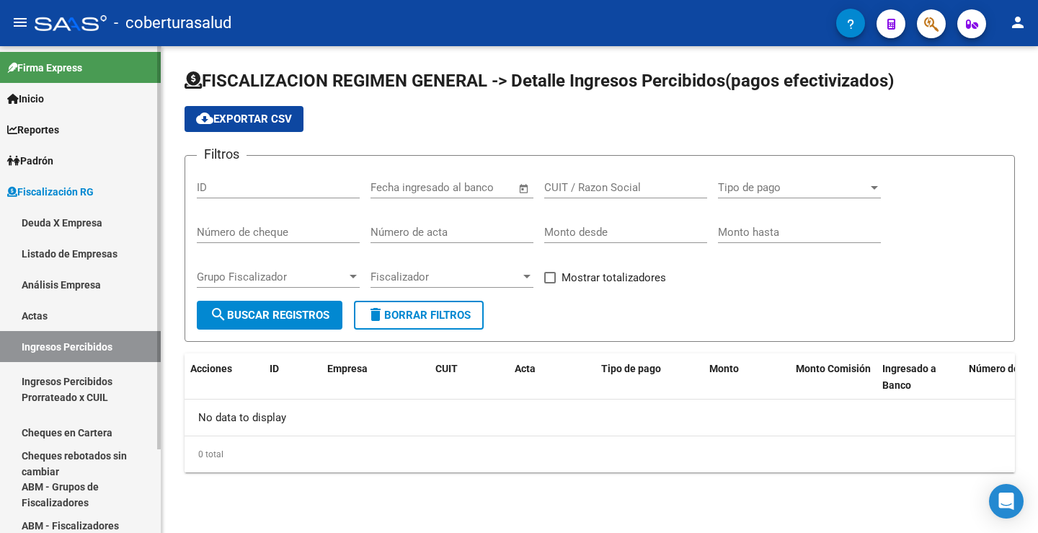
click at [73, 225] on link "Deuda X Empresa" at bounding box center [80, 222] width 161 height 31
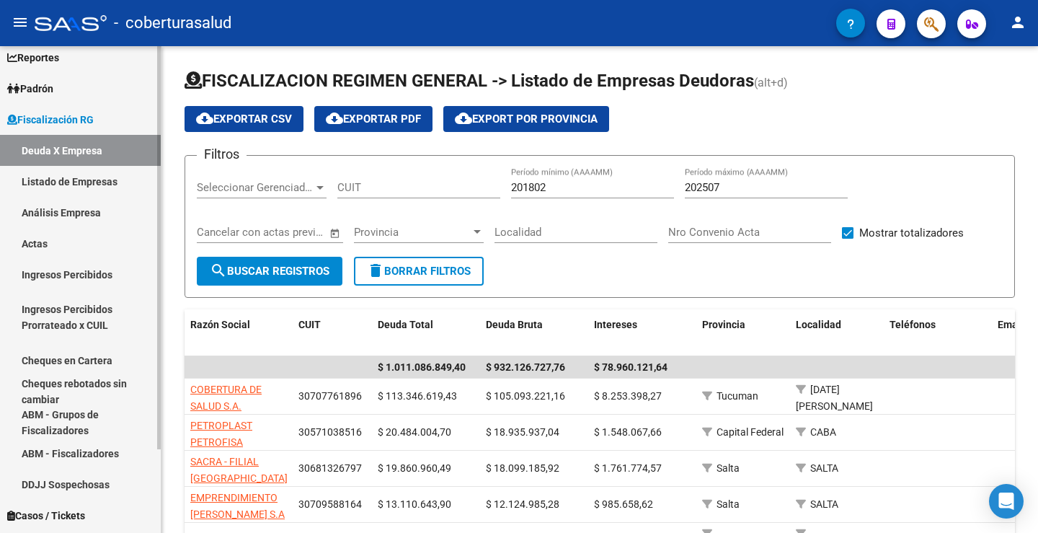
scroll to position [101, 0]
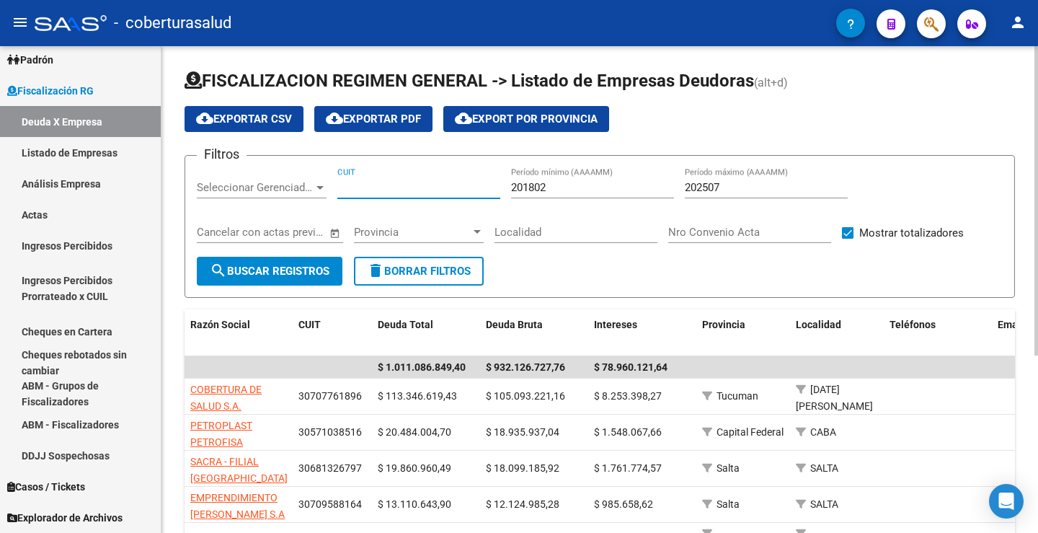
click at [376, 185] on input "CUIT" at bounding box center [418, 187] width 163 height 13
paste input "30-55166780-0"
type input "30-55166780-0"
click at [302, 273] on span "search Buscar Registros" at bounding box center [270, 271] width 120 height 13
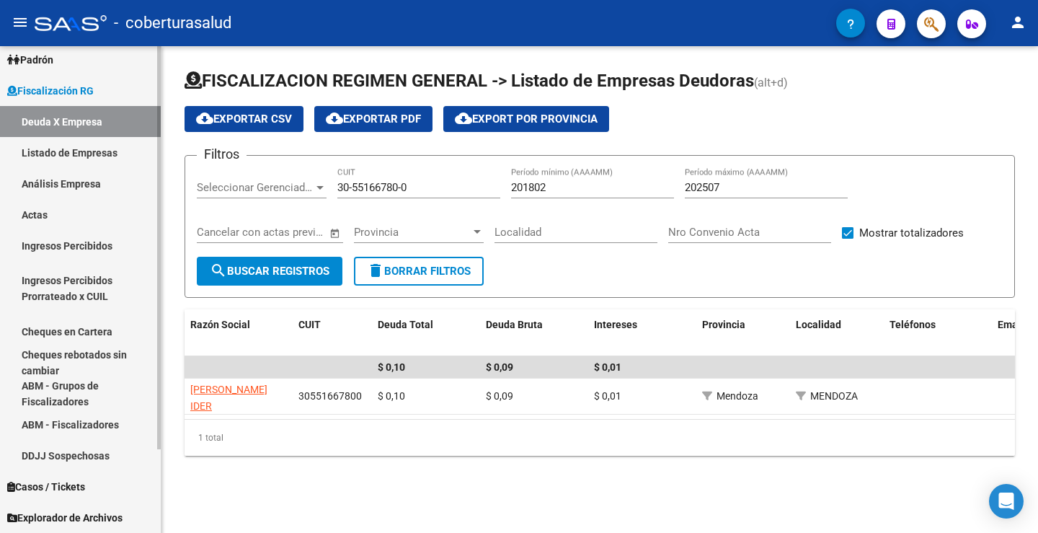
scroll to position [29, 0]
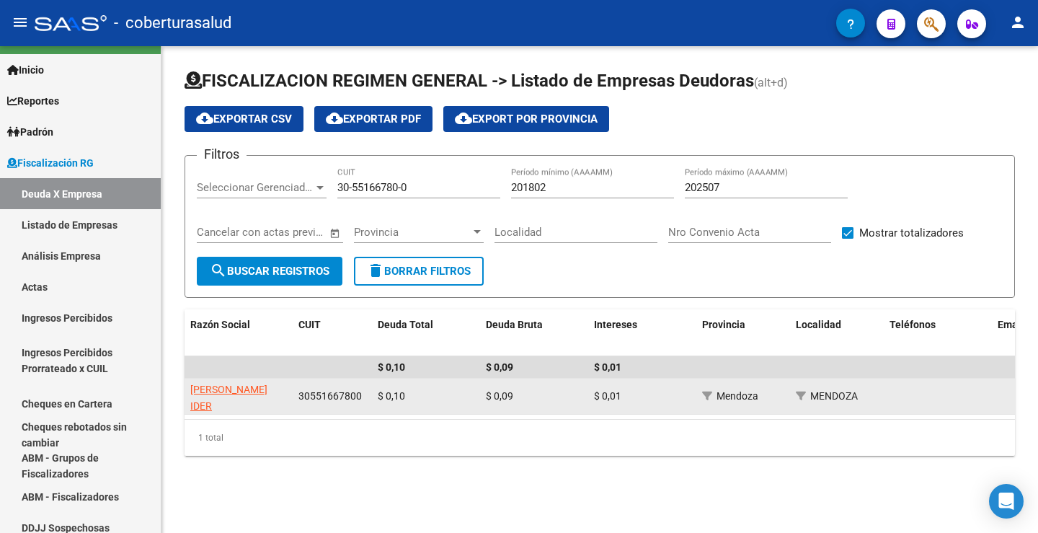
click at [330, 392] on span "30551667800" at bounding box center [330, 396] width 63 height 12
click at [327, 397] on span "30551667800" at bounding box center [330, 396] width 63 height 12
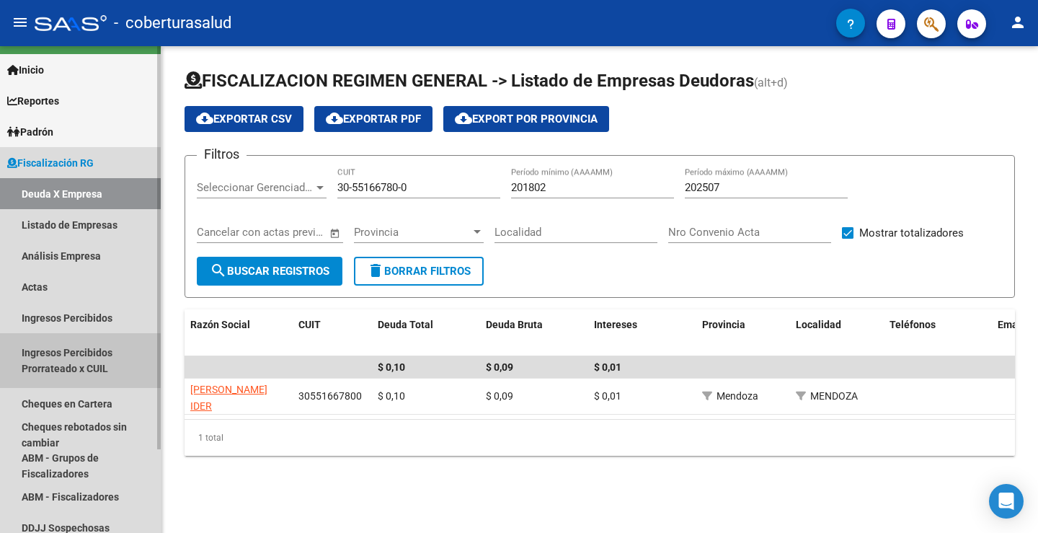
click at [94, 355] on link "Ingresos Percibidos Prorrateado x CUIL" at bounding box center [80, 360] width 161 height 55
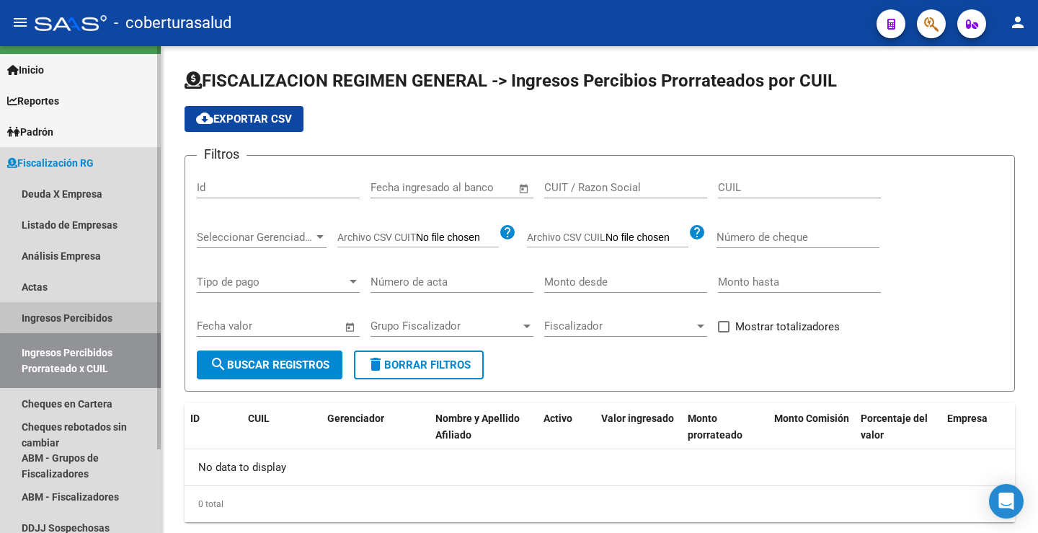
click at [92, 315] on link "Ingresos Percibidos" at bounding box center [80, 317] width 161 height 31
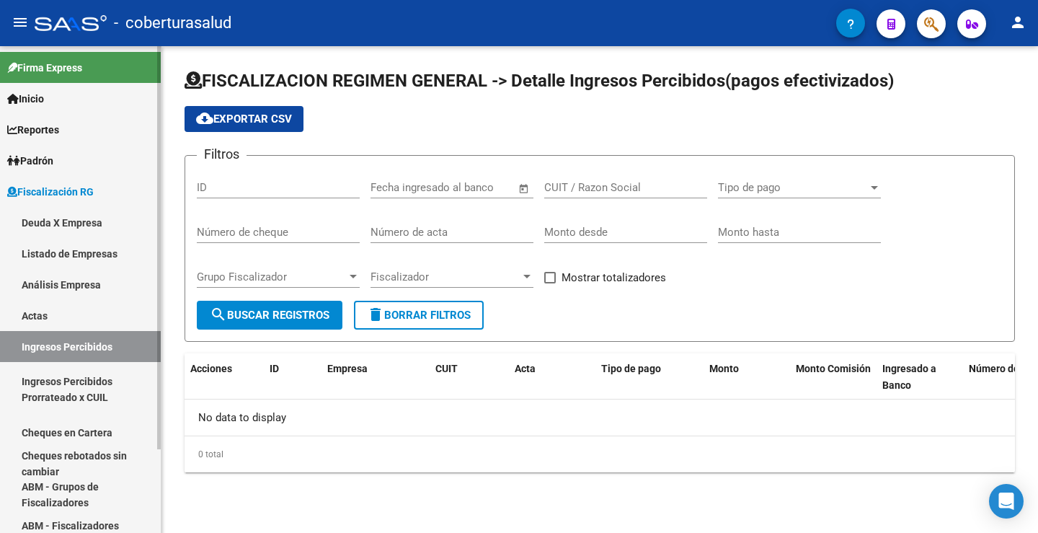
click at [102, 383] on link "Ingresos Percibidos Prorrateado x CUIL" at bounding box center [80, 389] width 161 height 55
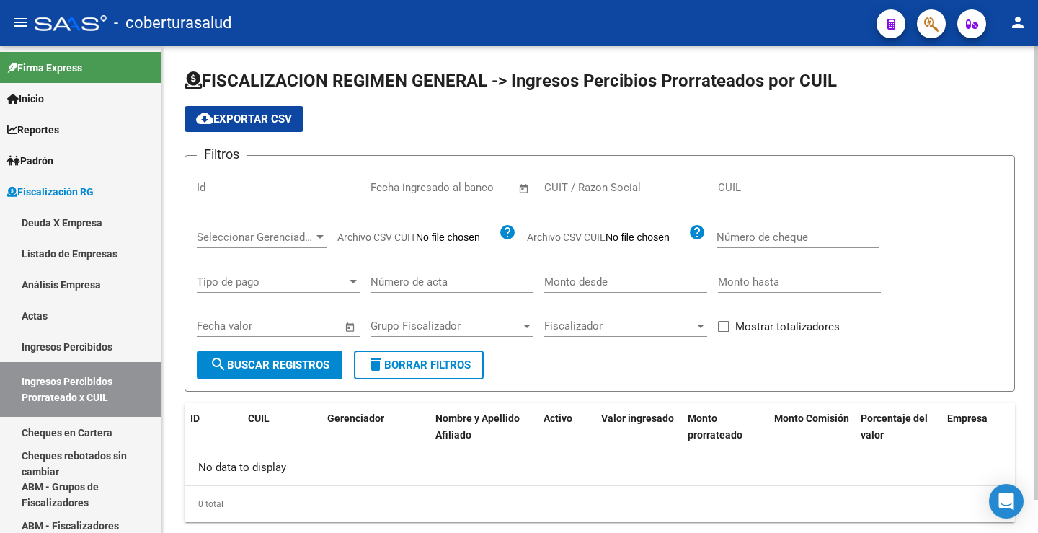
click at [608, 180] on div "CUIT / Razon Social" at bounding box center [625, 182] width 163 height 31
paste input "30551667800"
type input "30551667800"
click at [296, 371] on button "search Buscar Registros" at bounding box center [270, 364] width 146 height 29
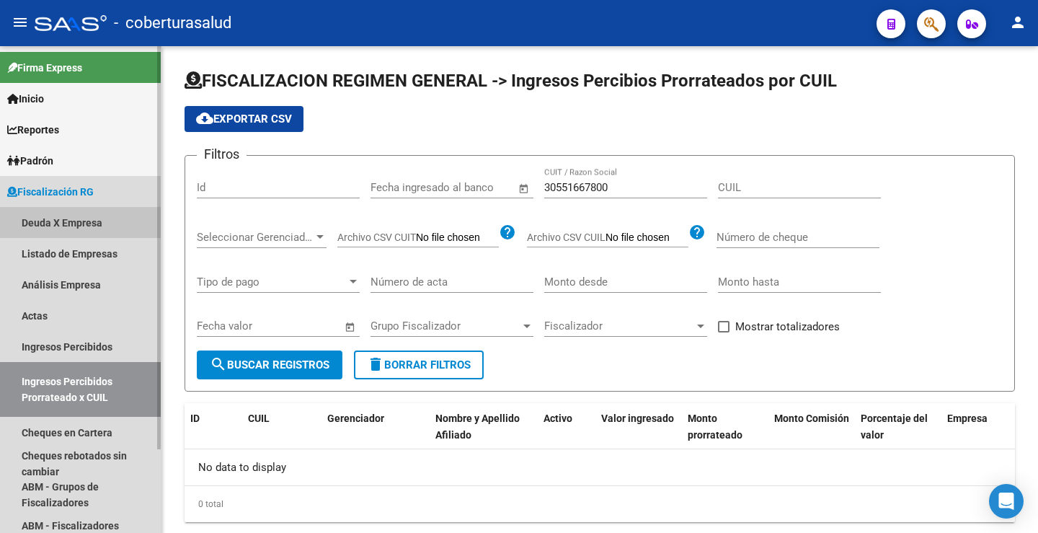
click at [87, 224] on link "Deuda X Empresa" at bounding box center [80, 222] width 161 height 31
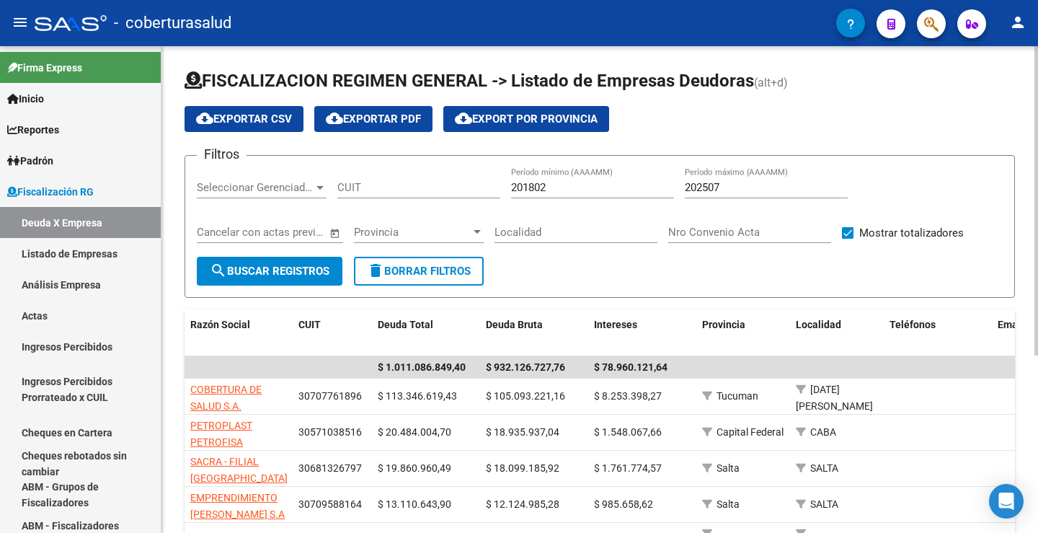
click at [381, 185] on input "CUIT" at bounding box center [418, 187] width 163 height 13
paste input "30-55166780-0"
type input "30-55166780-0"
click at [305, 265] on span "search Buscar Registros" at bounding box center [270, 271] width 120 height 13
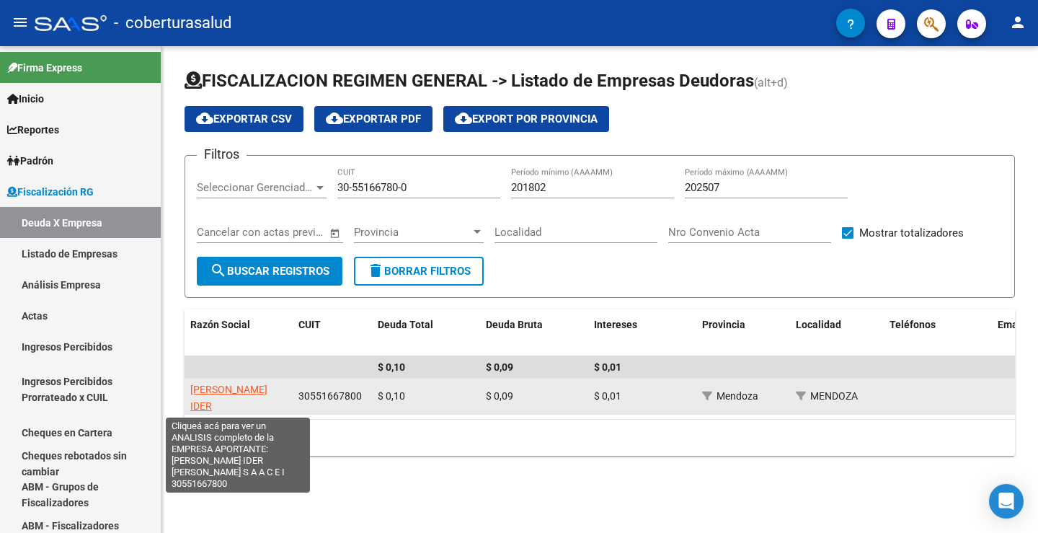
click at [250, 394] on span "AITOR IDER BALBO S A A C E I" at bounding box center [237, 414] width 94 height 61
type textarea "30551667800"
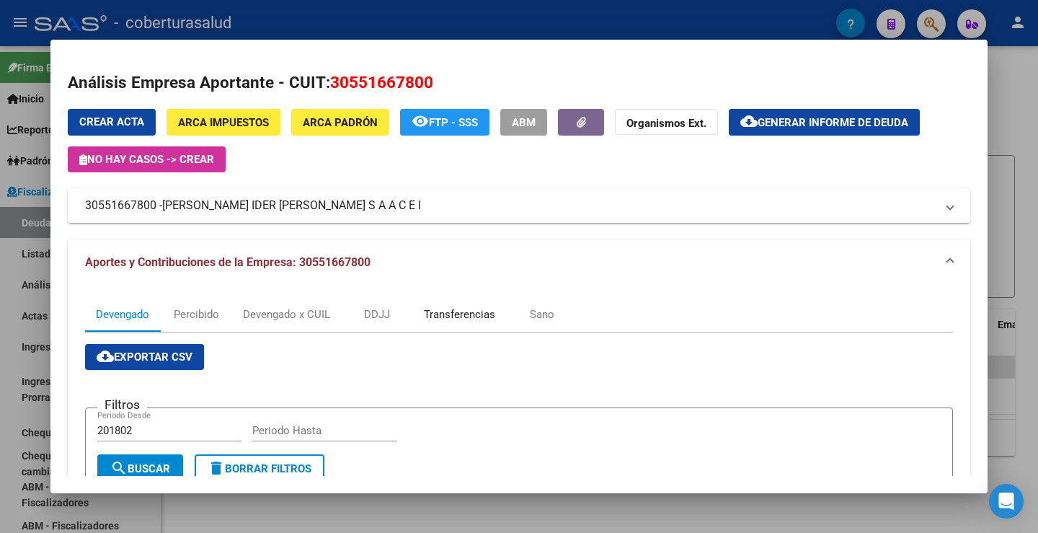
click at [455, 317] on div "Transferencias" at bounding box center [459, 314] width 71 height 16
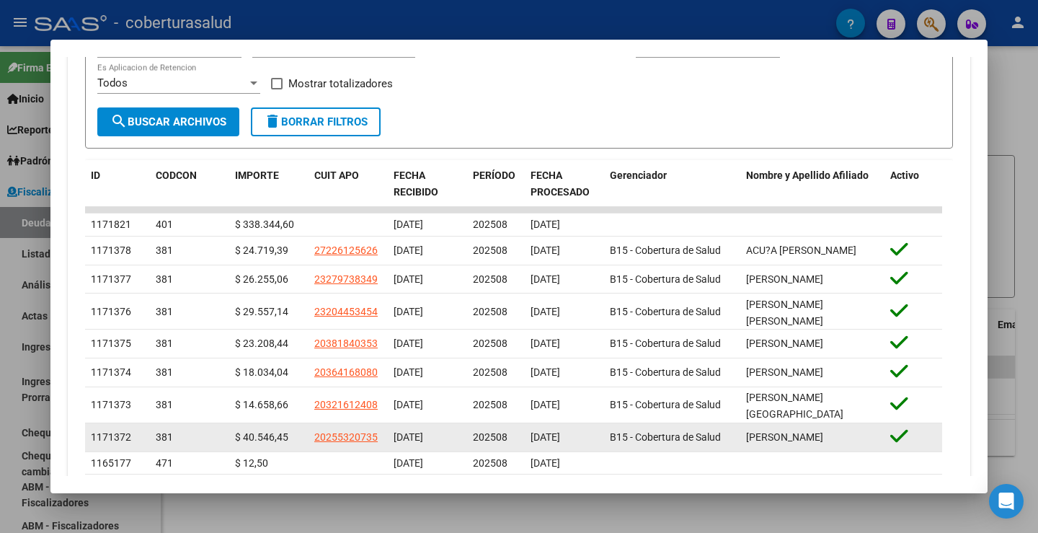
scroll to position [505, 0]
